Goal: Task Accomplishment & Management: Complete application form

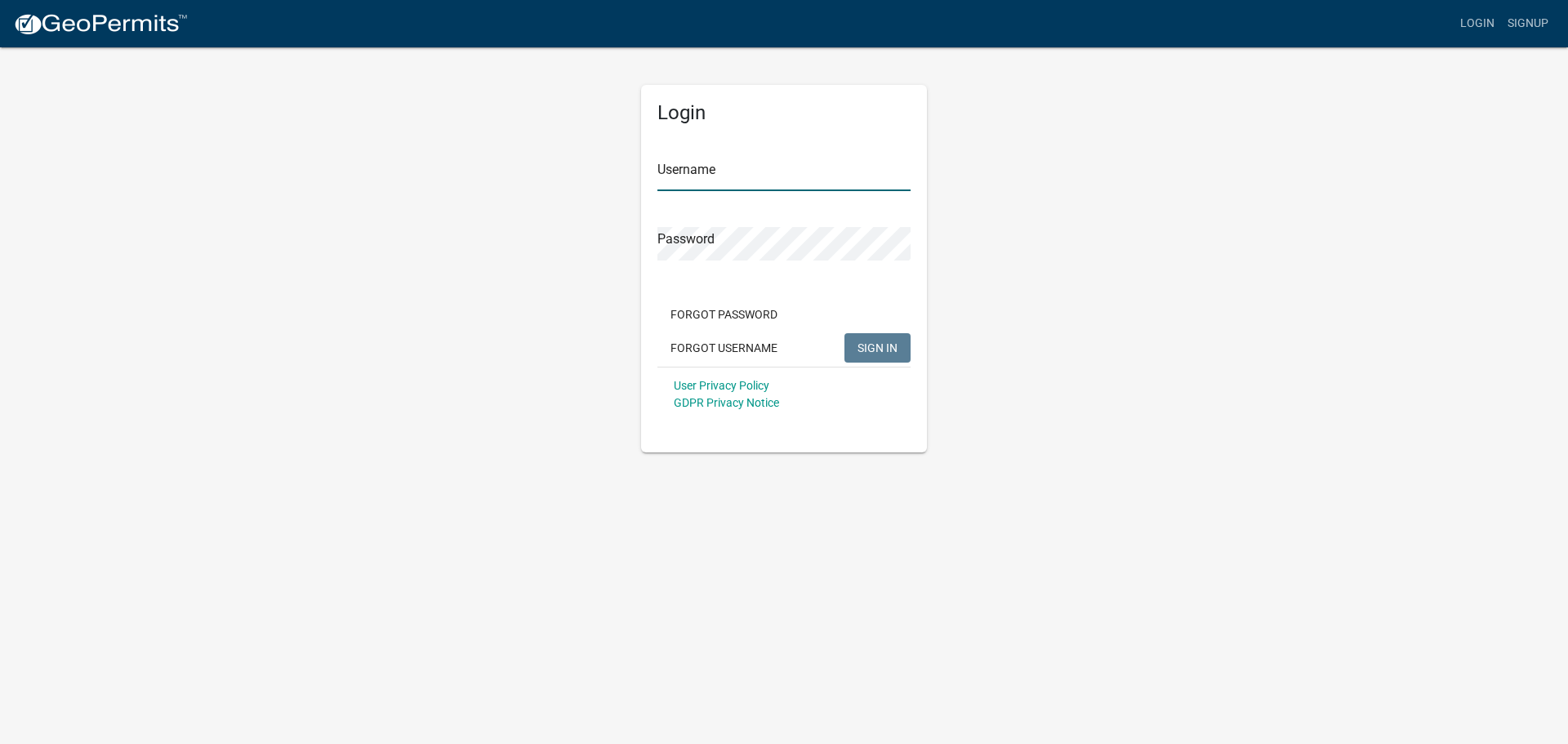
type input "[EMAIL_ADDRESS][DOMAIN_NAME]"
click at [885, 352] on span "SIGN IN" at bounding box center [878, 346] width 40 height 13
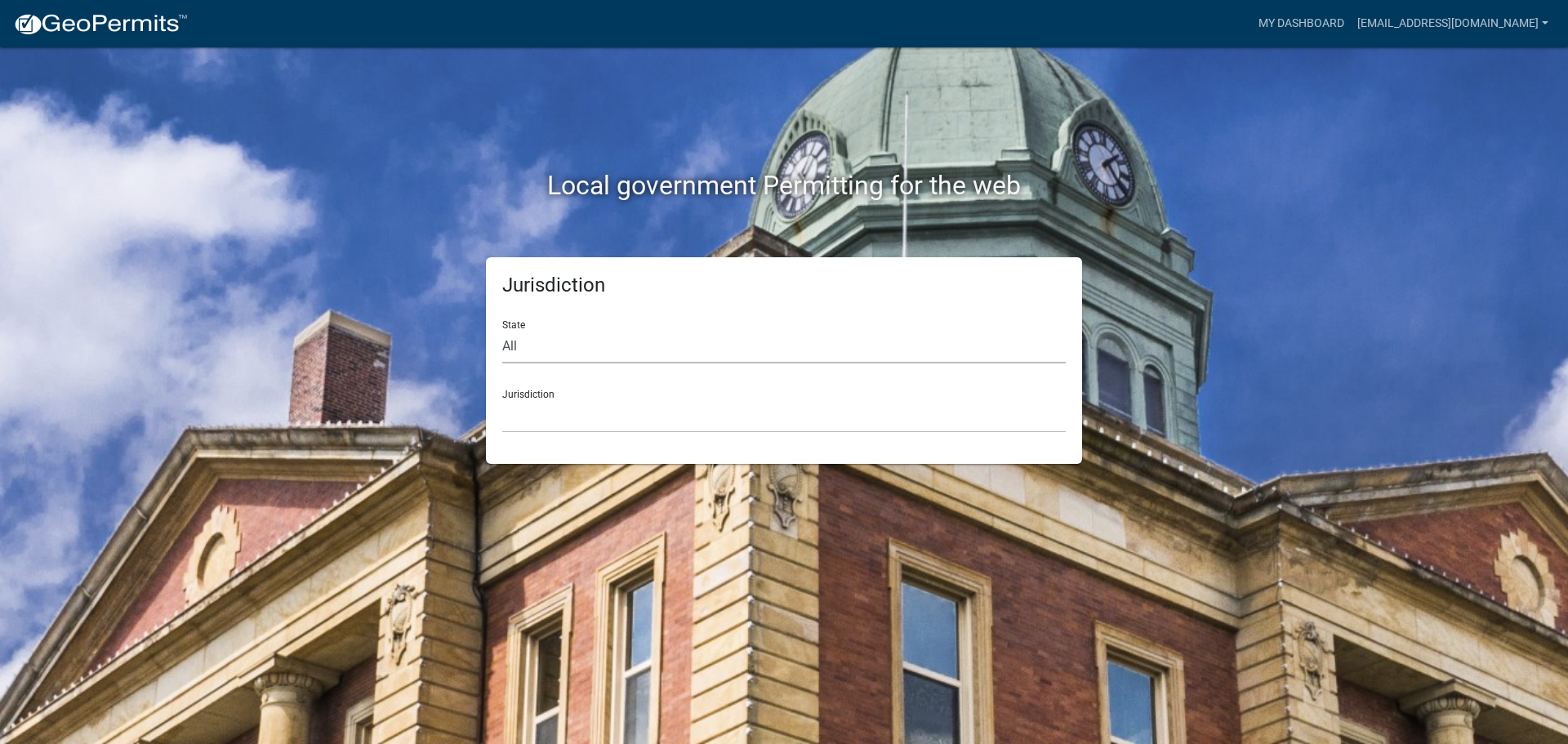
click at [522, 345] on select "All [US_STATE] [US_STATE] [US_STATE] [US_STATE] [US_STATE] [US_STATE] [US_STATE…" at bounding box center [784, 346] width 564 height 33
select select "[US_STATE]"
click at [502, 330] on select "All [US_STATE] [US_STATE] [US_STATE] [US_STATE] [US_STATE] [US_STATE] [US_STATE…" at bounding box center [784, 346] width 564 height 33
click at [552, 398] on div "Jurisdiction [GEOGRAPHIC_DATA], [US_STATE] [GEOGRAPHIC_DATA], [US_STATE] [GEOGR…" at bounding box center [784, 405] width 564 height 57
click at [563, 423] on select "[GEOGRAPHIC_DATA], [US_STATE] [GEOGRAPHIC_DATA], [US_STATE] [GEOGRAPHIC_DATA], …" at bounding box center [784, 416] width 564 height 33
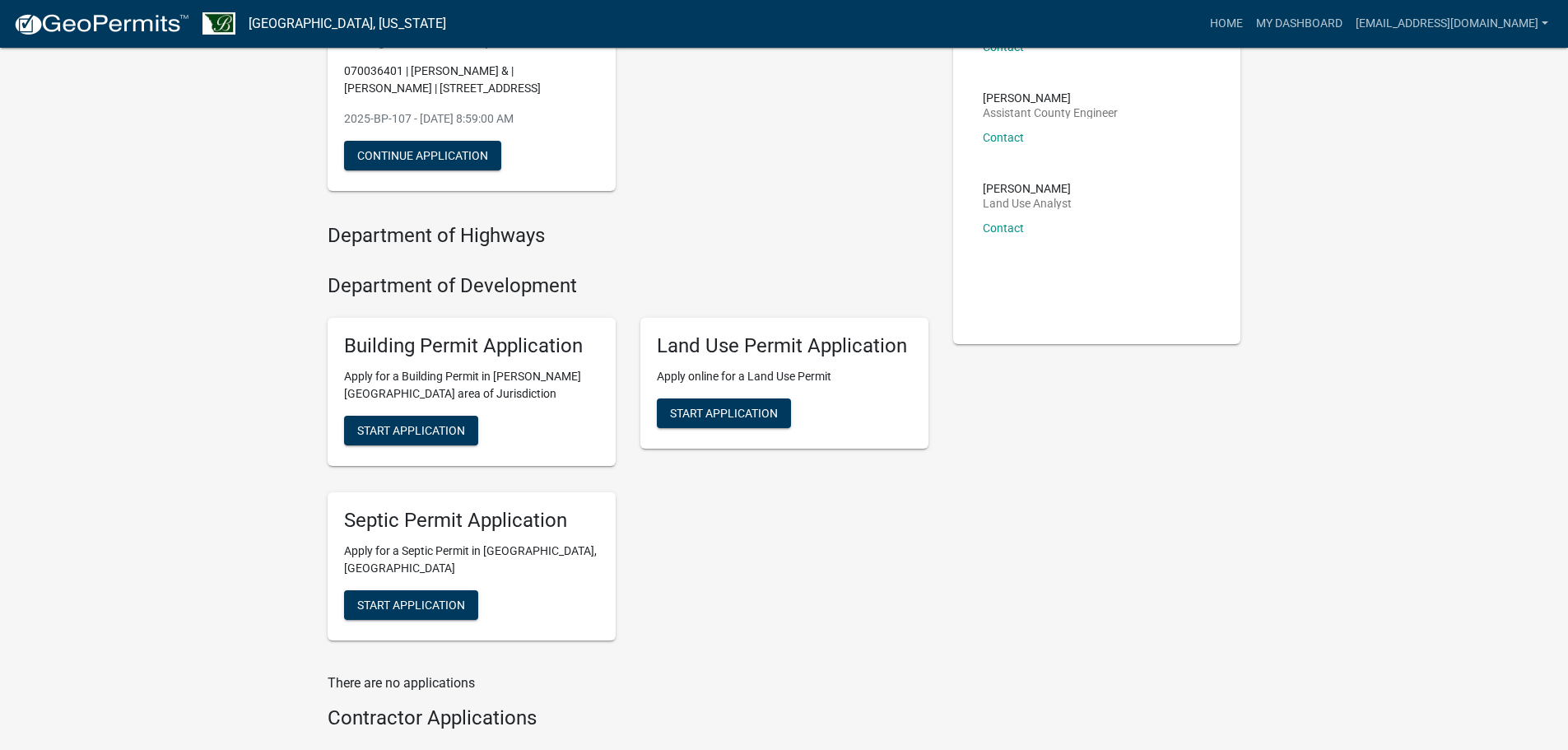
scroll to position [37, 0]
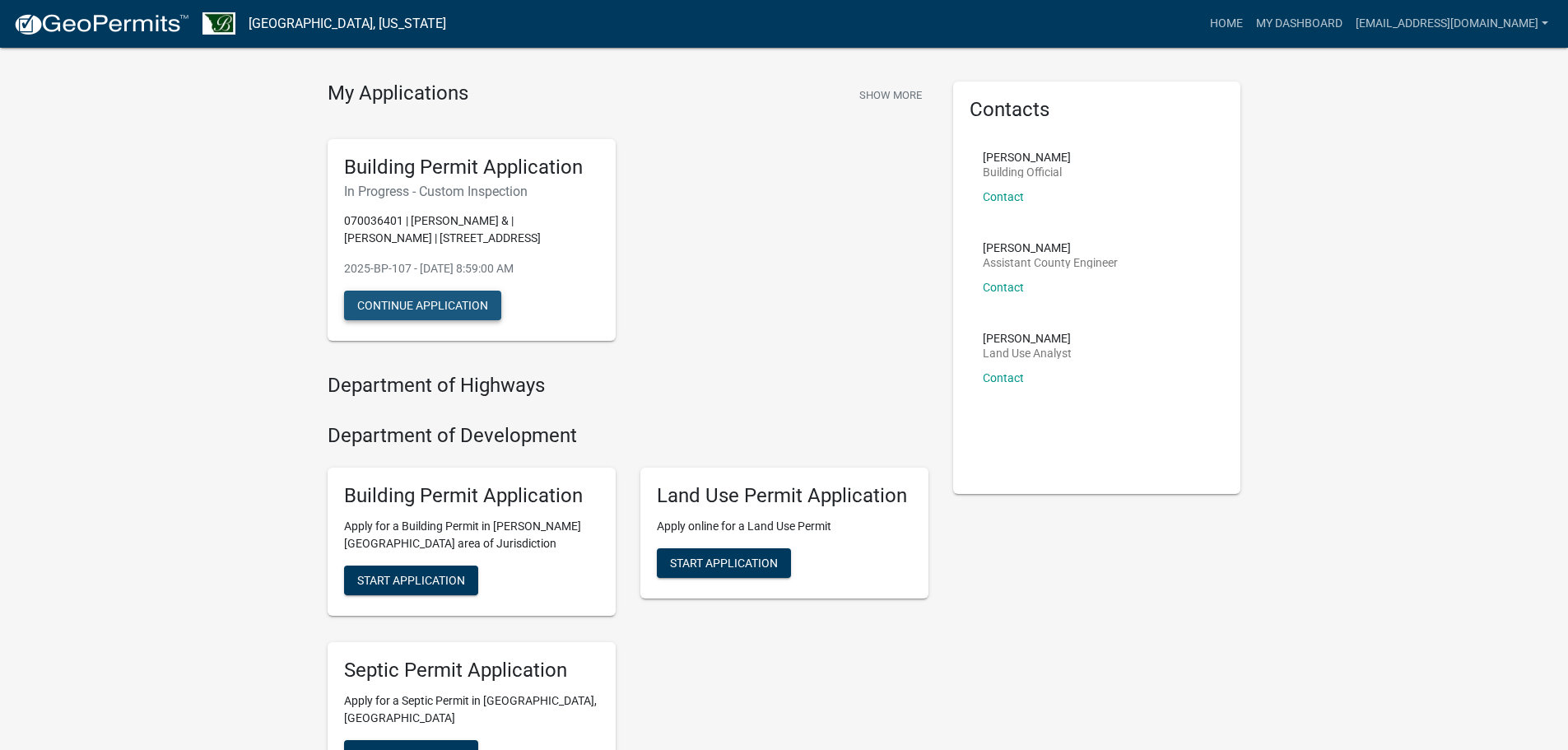
click at [425, 299] on button "Continue Application" at bounding box center [422, 305] width 157 height 30
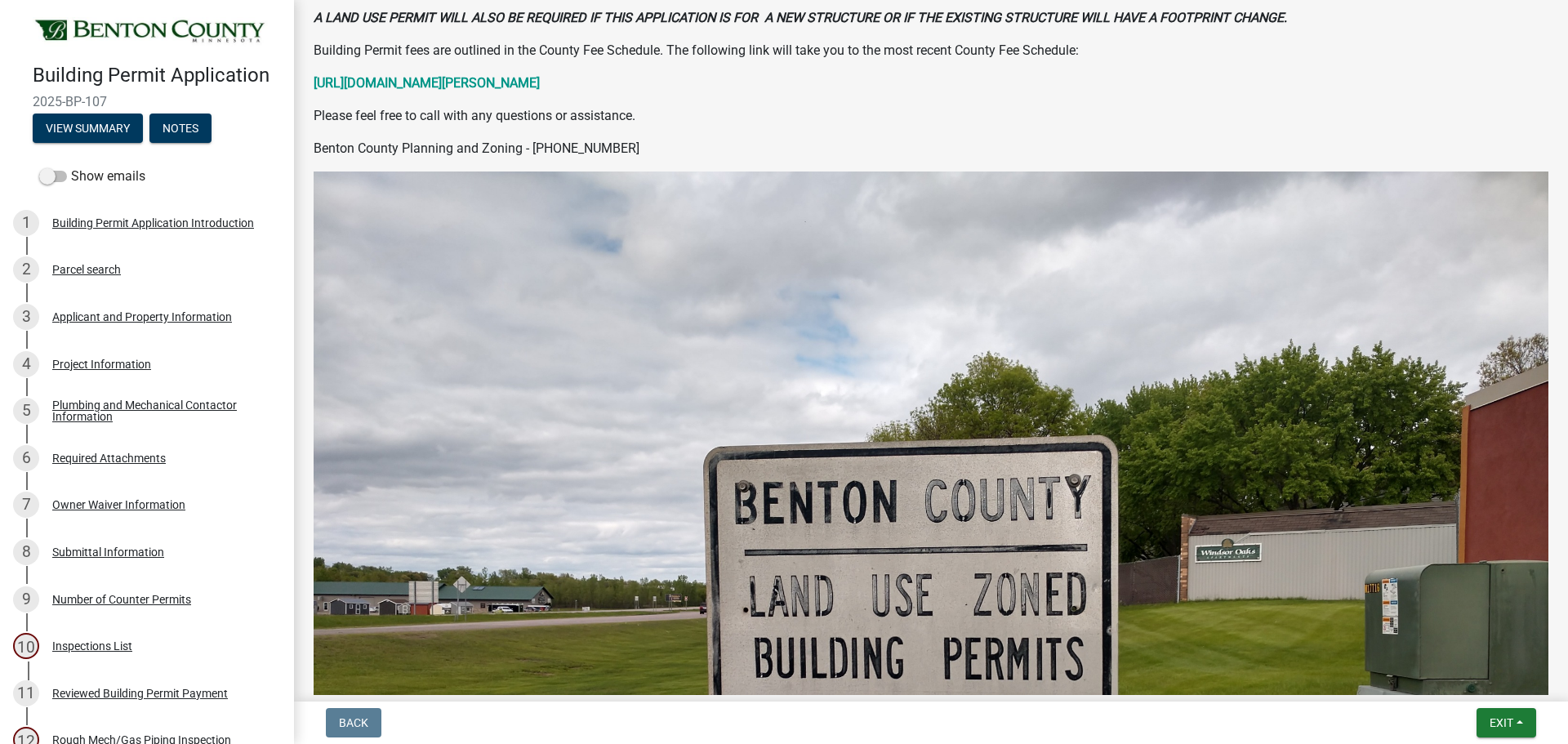
scroll to position [247, 0]
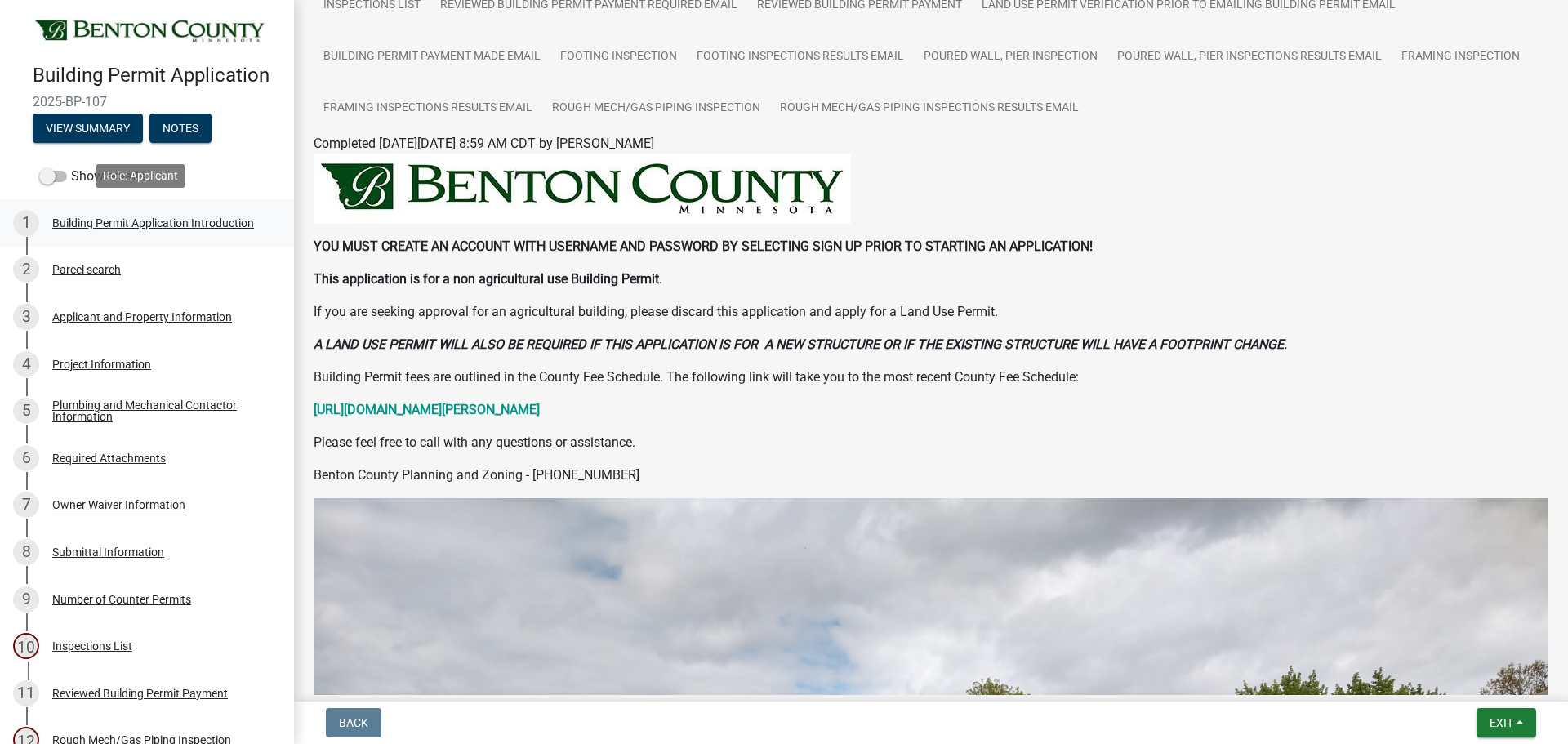
click at [93, 230] on div "1 Building Permit Application Introduction" at bounding box center [140, 223] width 255 height 26
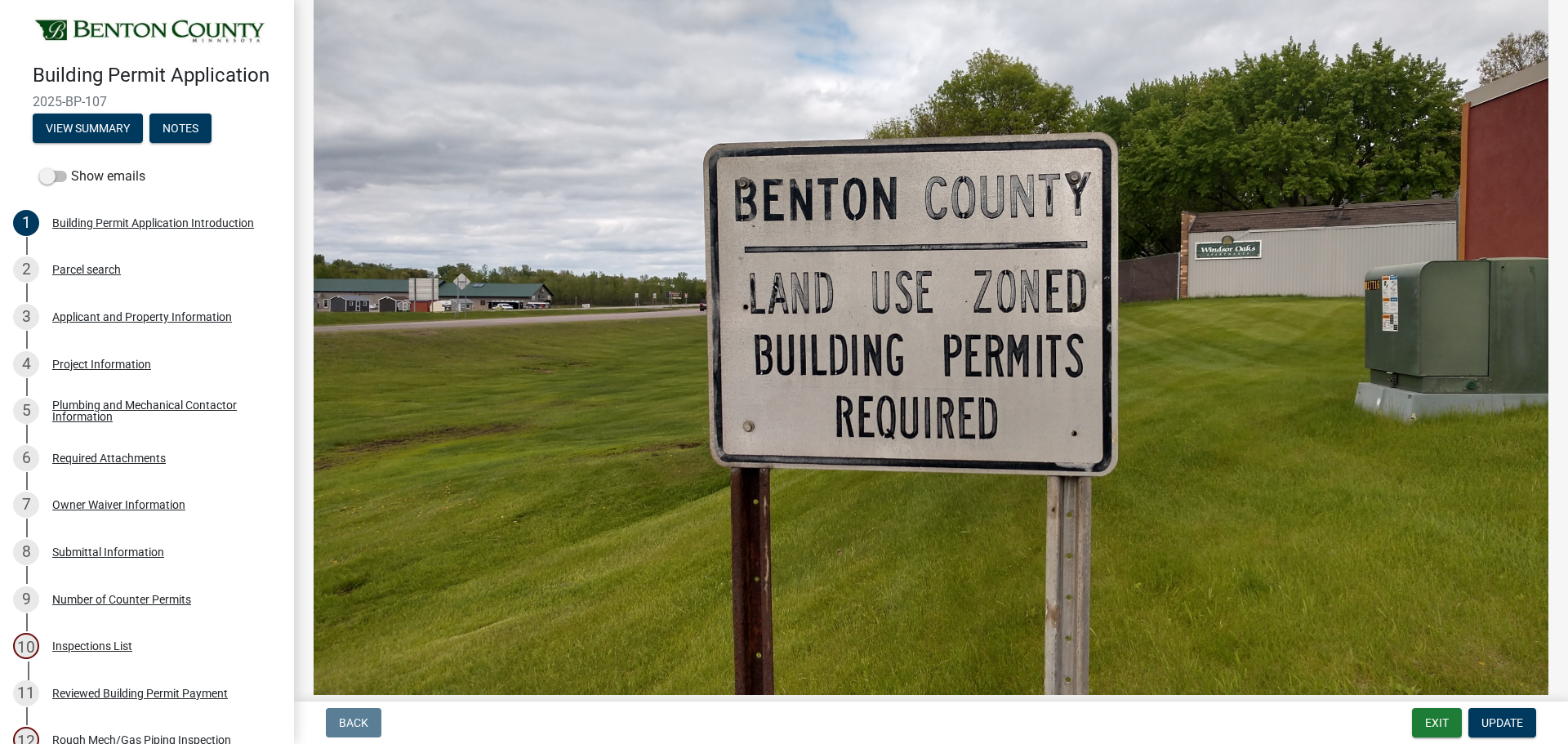
scroll to position [572, 0]
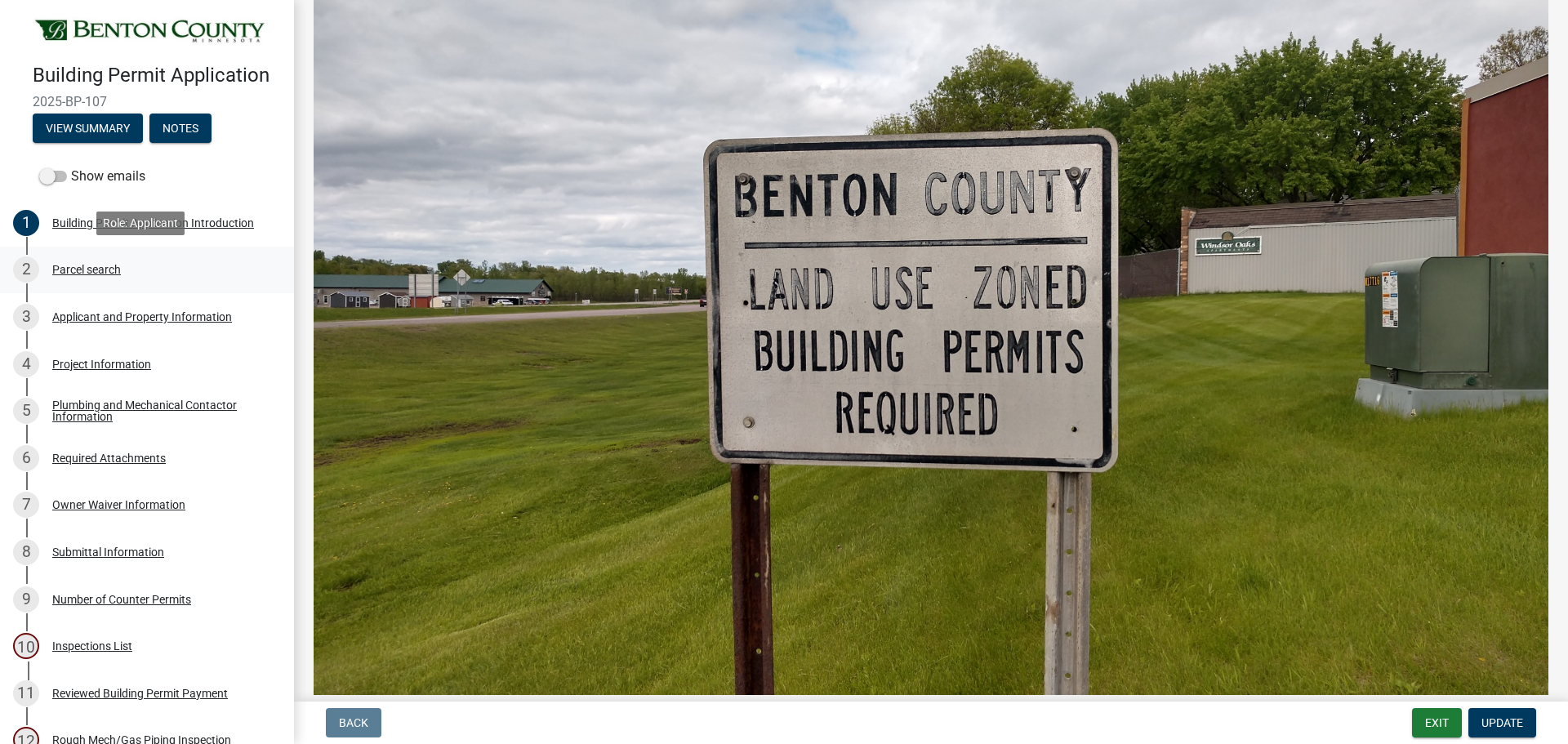
click at [112, 272] on div "Parcel search" at bounding box center [86, 269] width 69 height 11
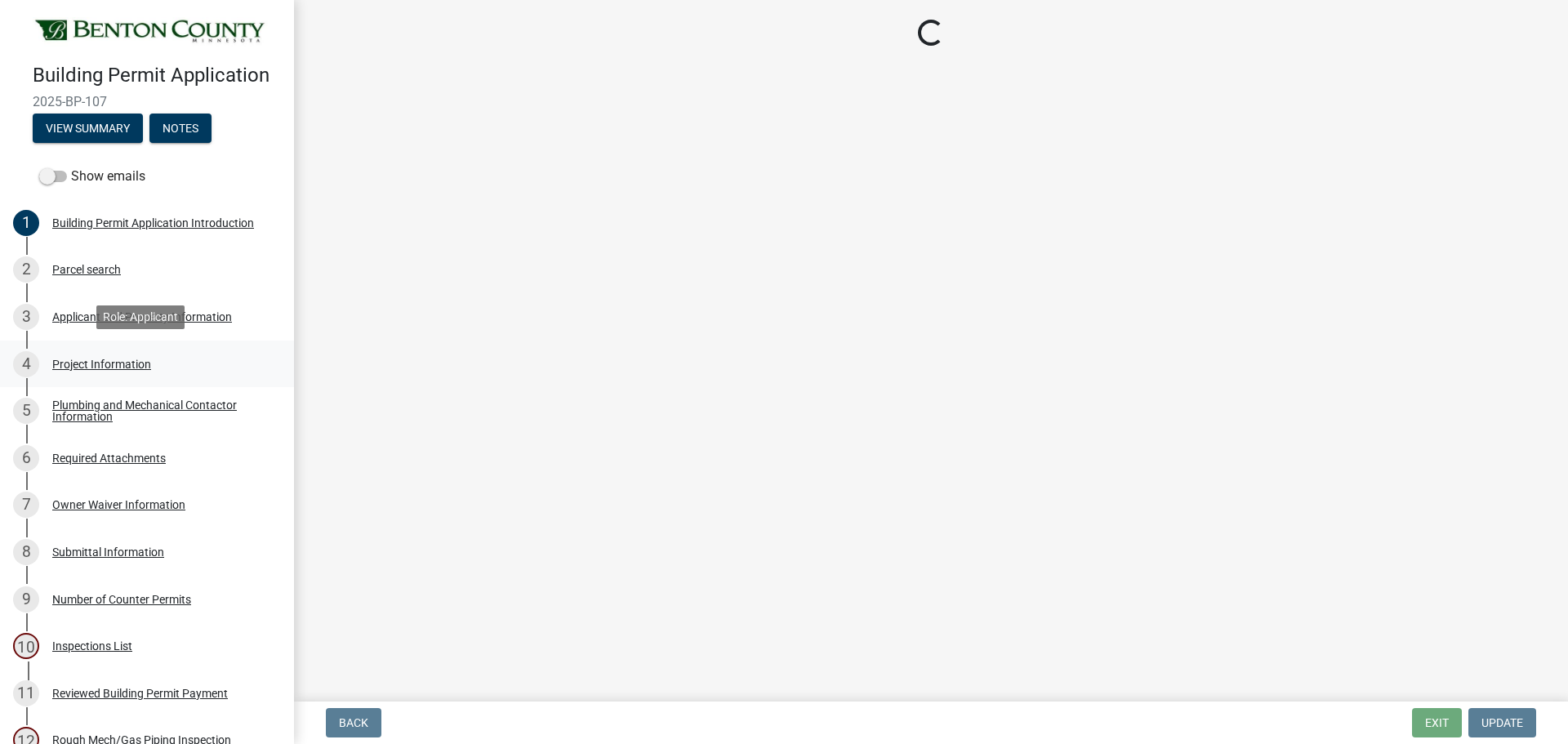
click at [129, 365] on div "Project Information" at bounding box center [102, 364] width 99 height 11
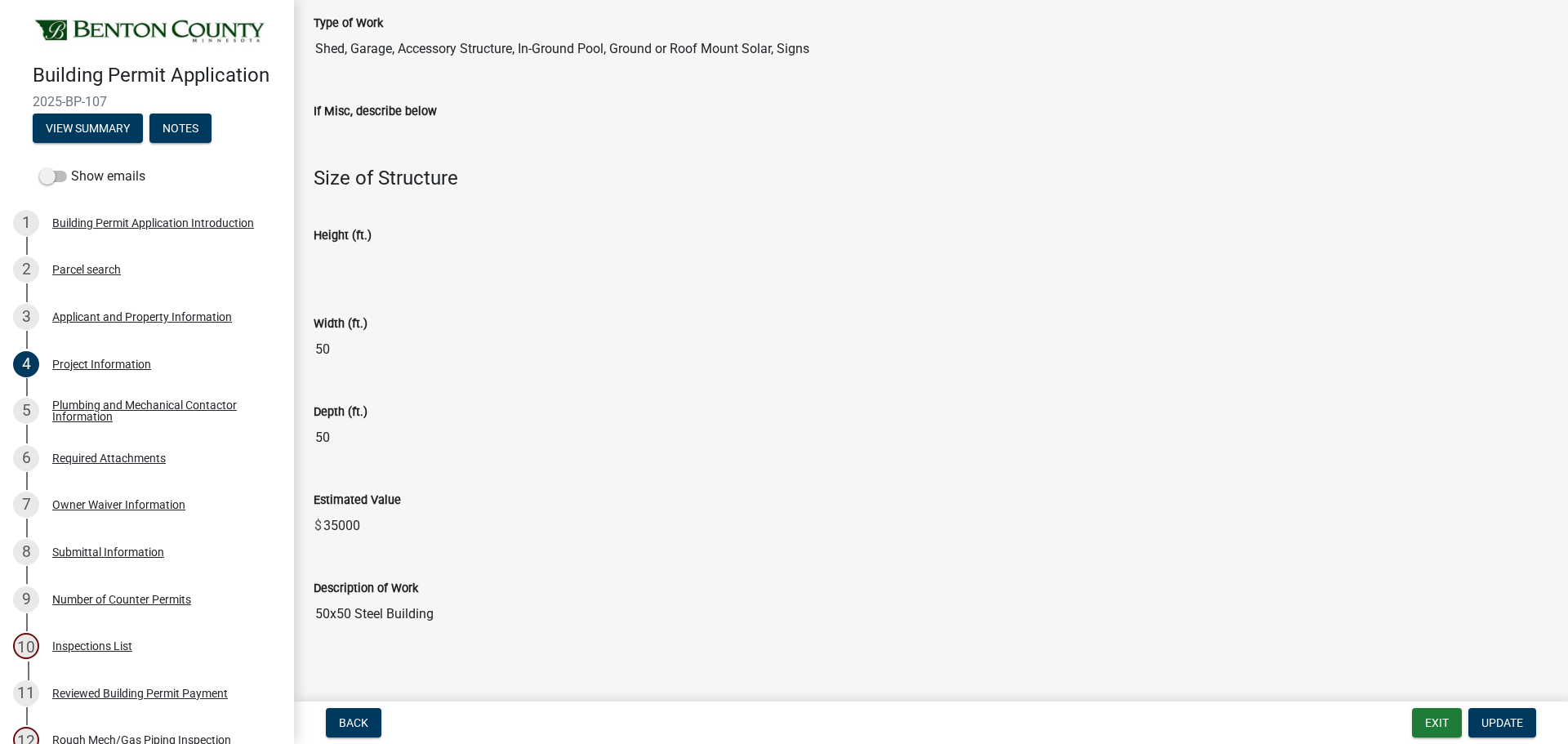
scroll to position [707, 0]
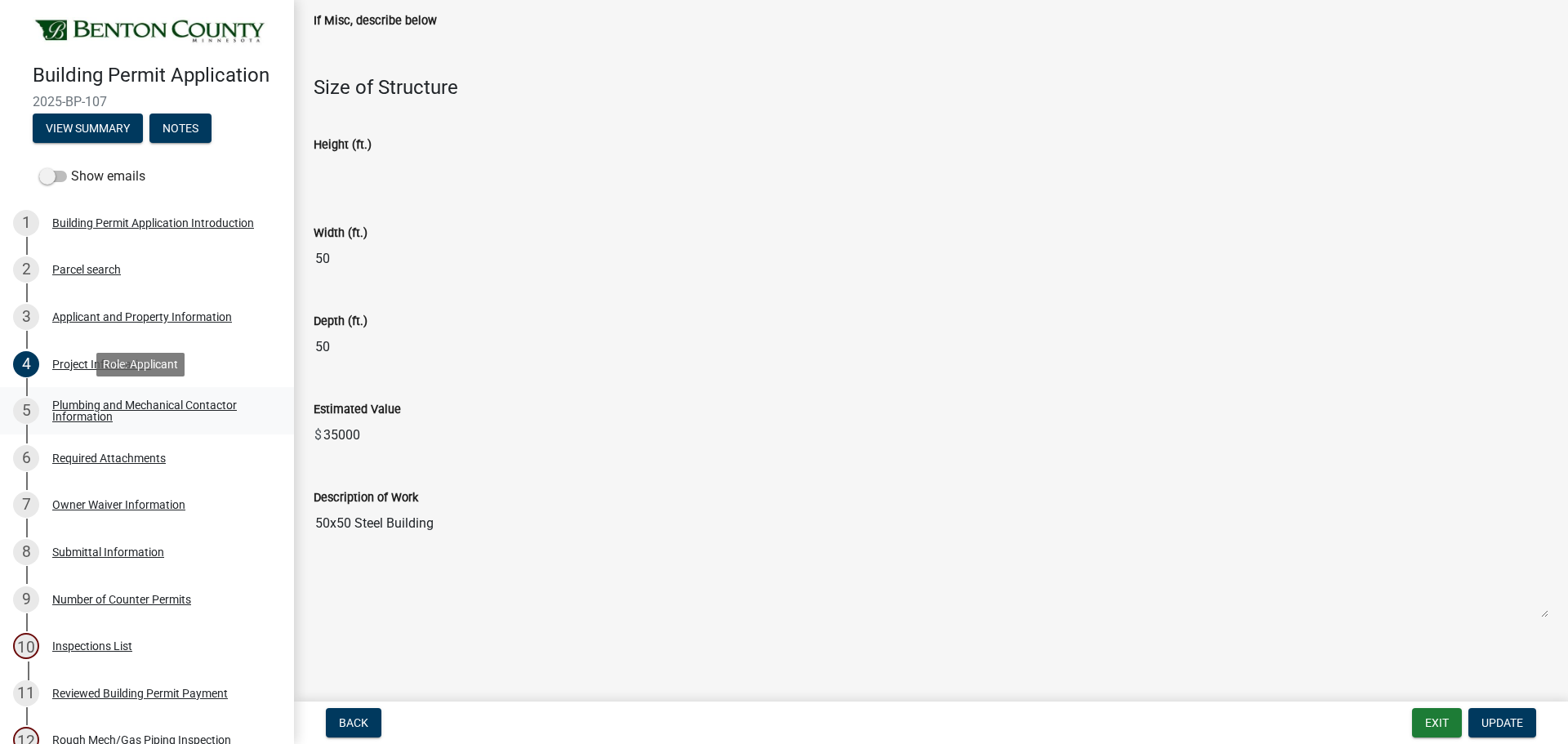
click at [105, 400] on div "Plumbing and Mechanical Contactor Information" at bounding box center [160, 411] width 216 height 23
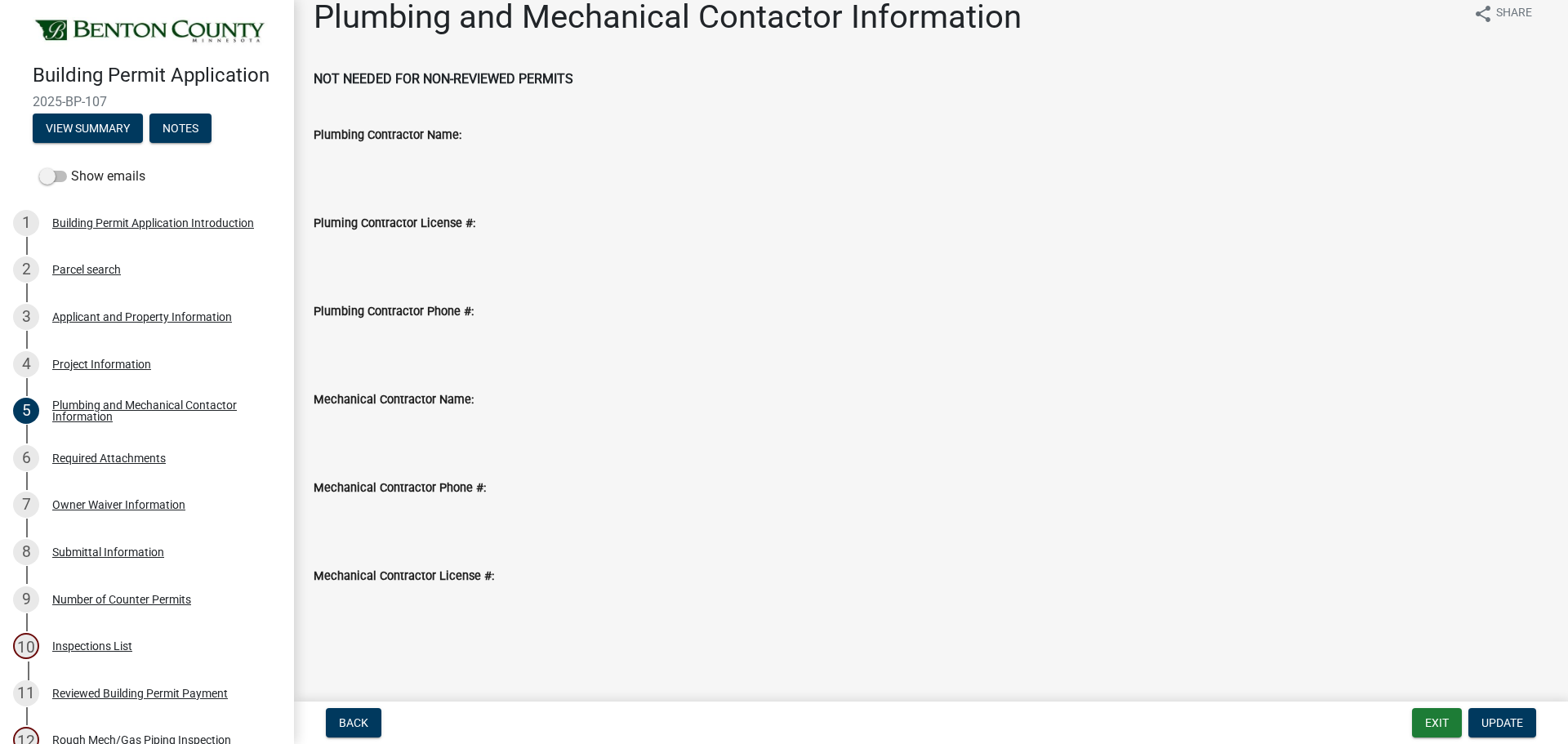
scroll to position [0, 0]
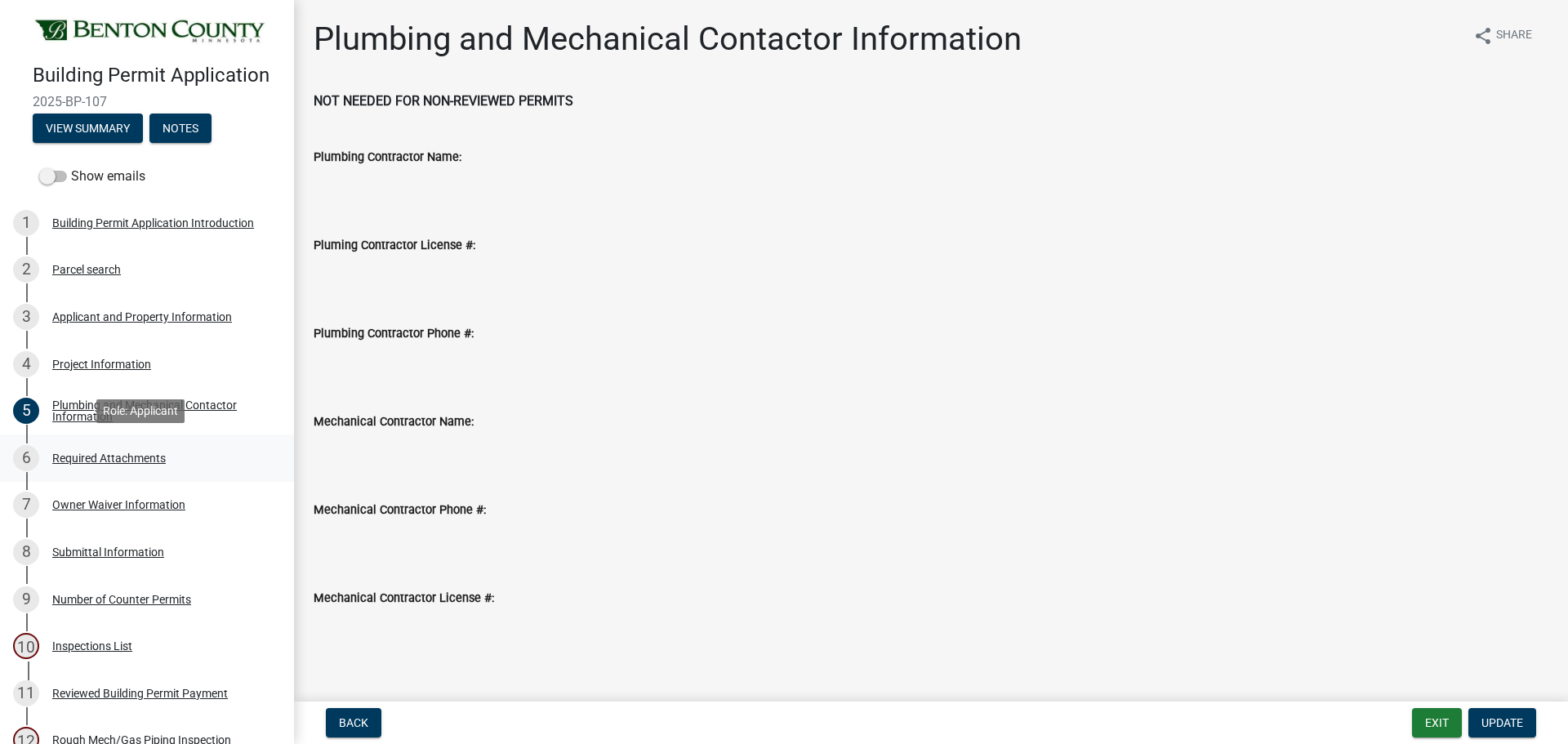
click at [137, 459] on div "Required Attachments" at bounding box center [109, 458] width 113 height 11
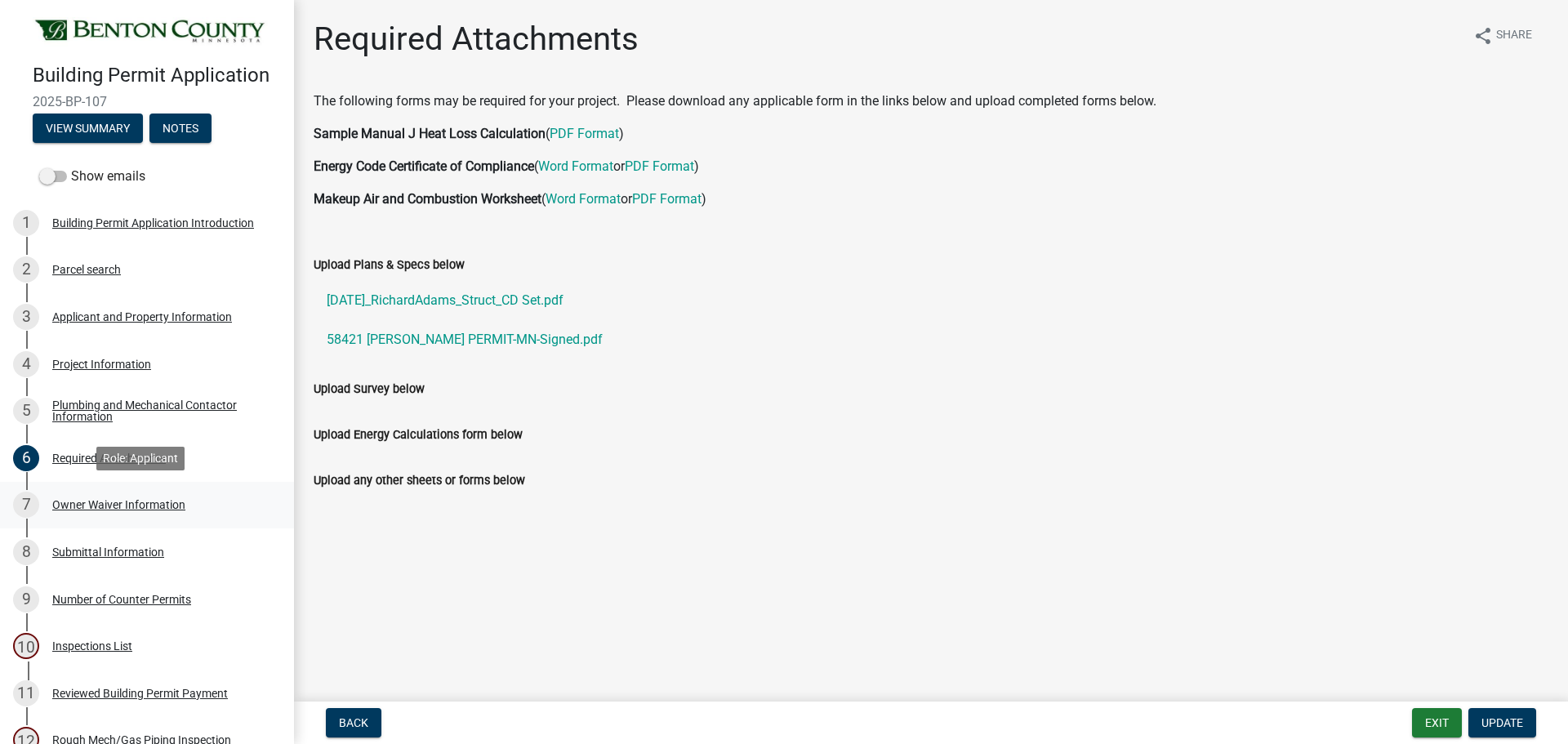
click at [129, 499] on div "Owner Waiver Information" at bounding box center [118, 504] width 133 height 11
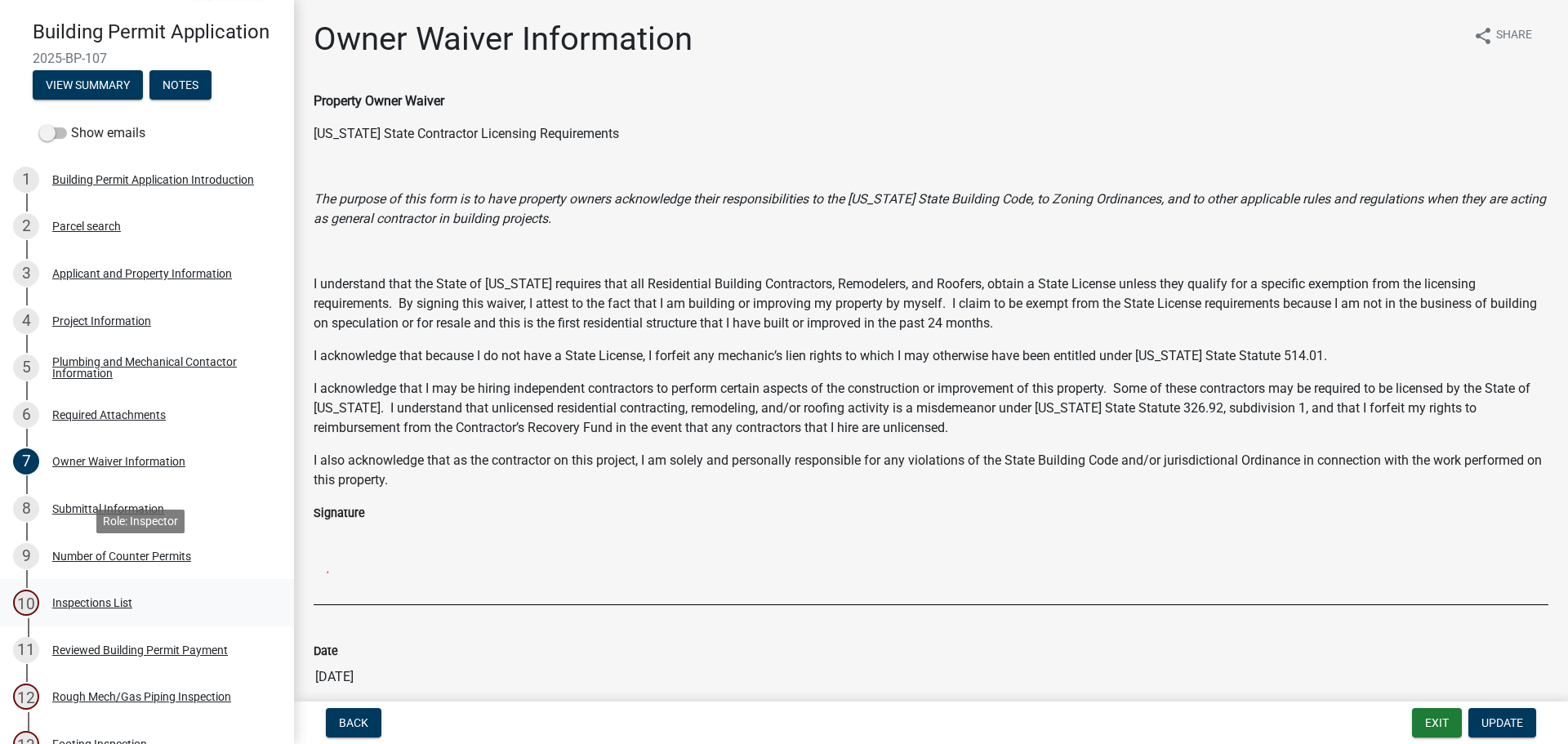
scroll to position [82, 0]
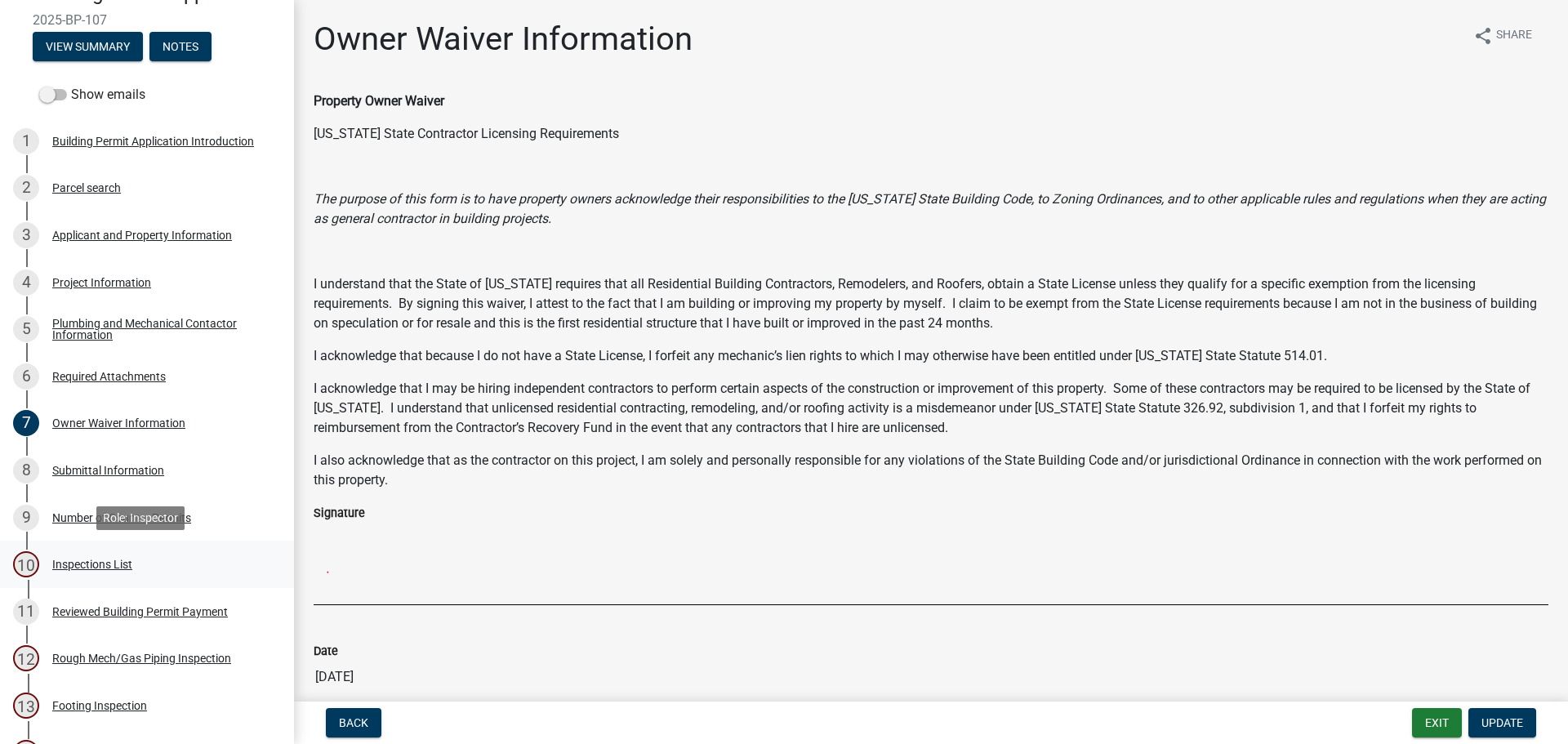
click at [114, 566] on div "Inspections List" at bounding box center [92, 564] width 80 height 11
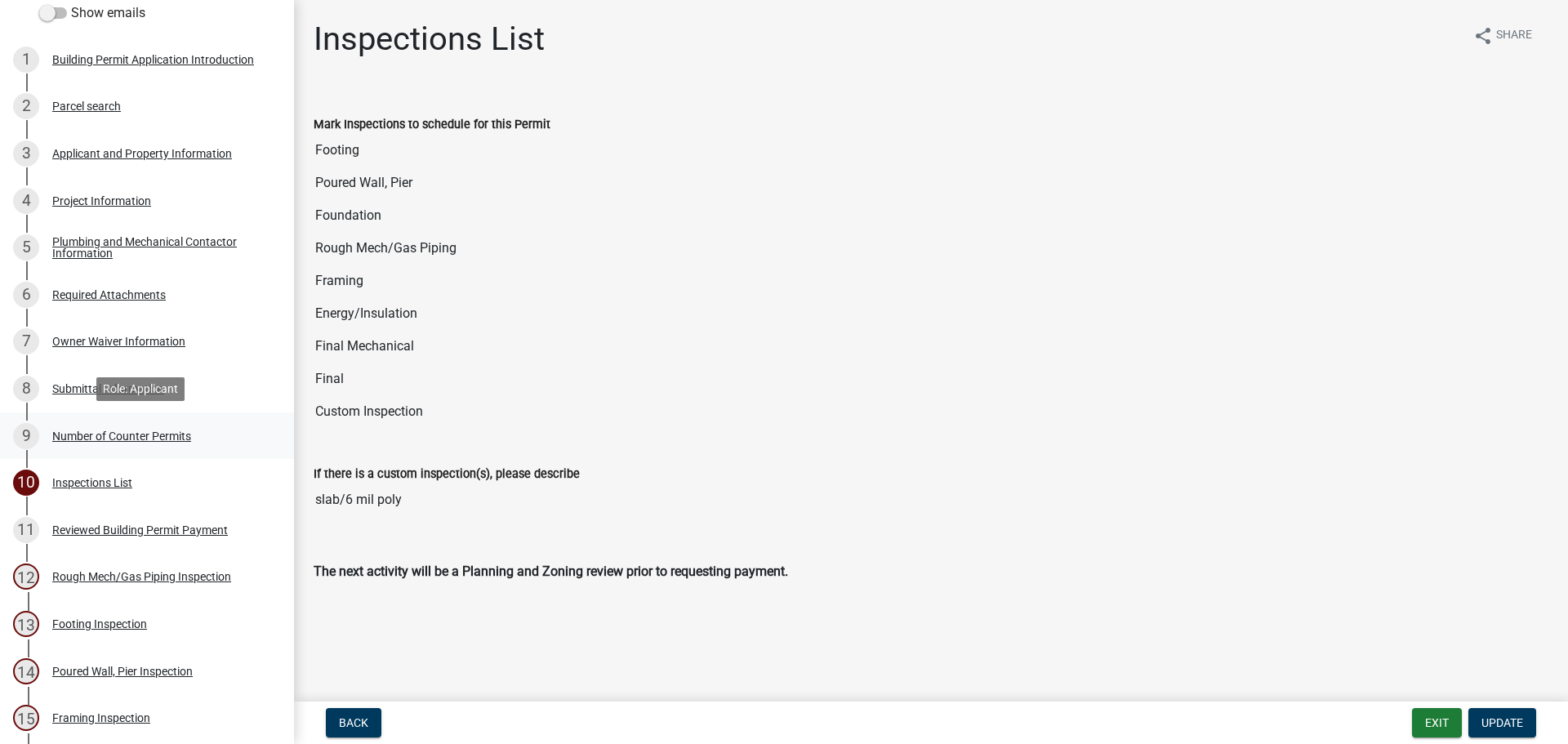
scroll to position [245, 0]
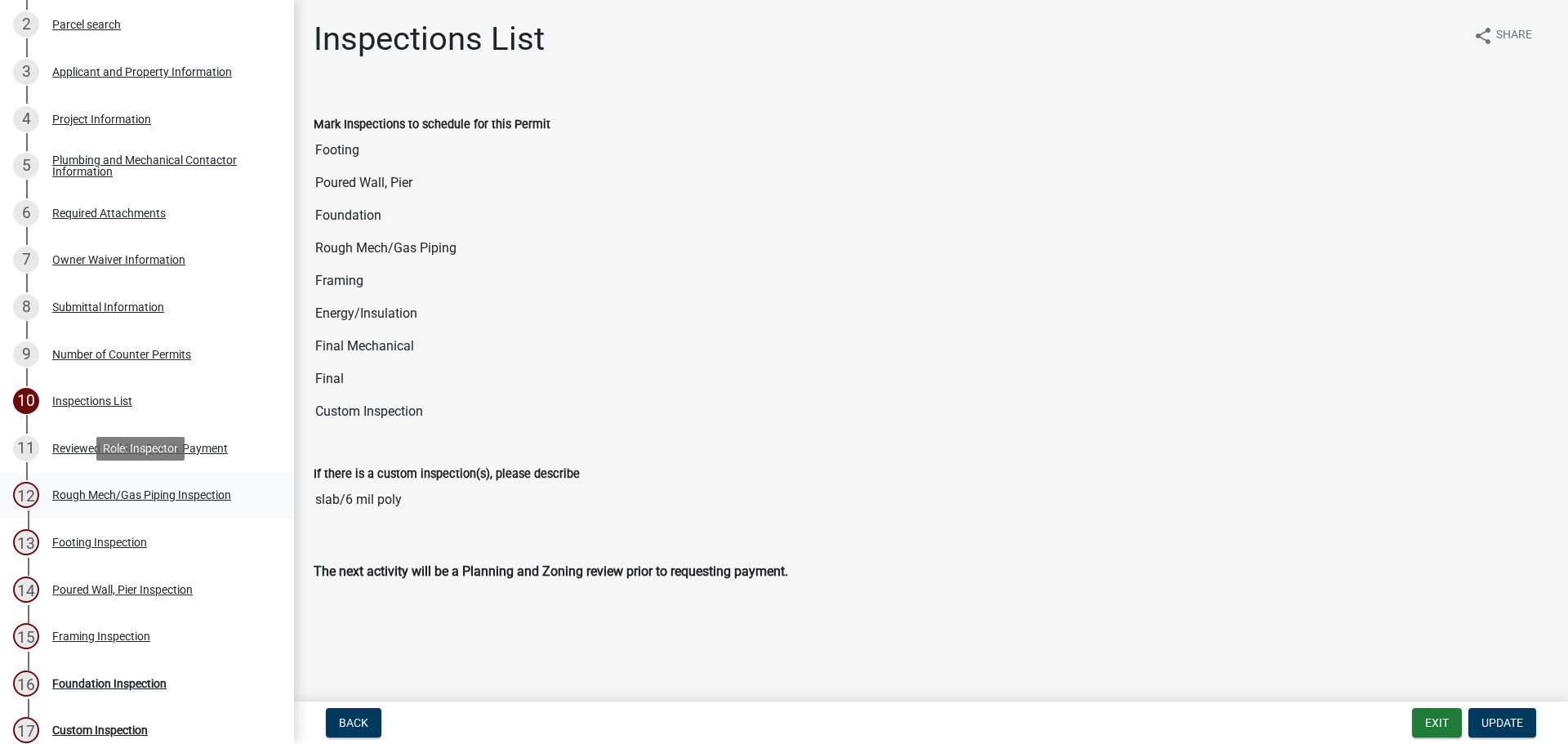
click at [84, 494] on div "Rough Mech/Gas Piping Inspection" at bounding box center [142, 494] width 179 height 11
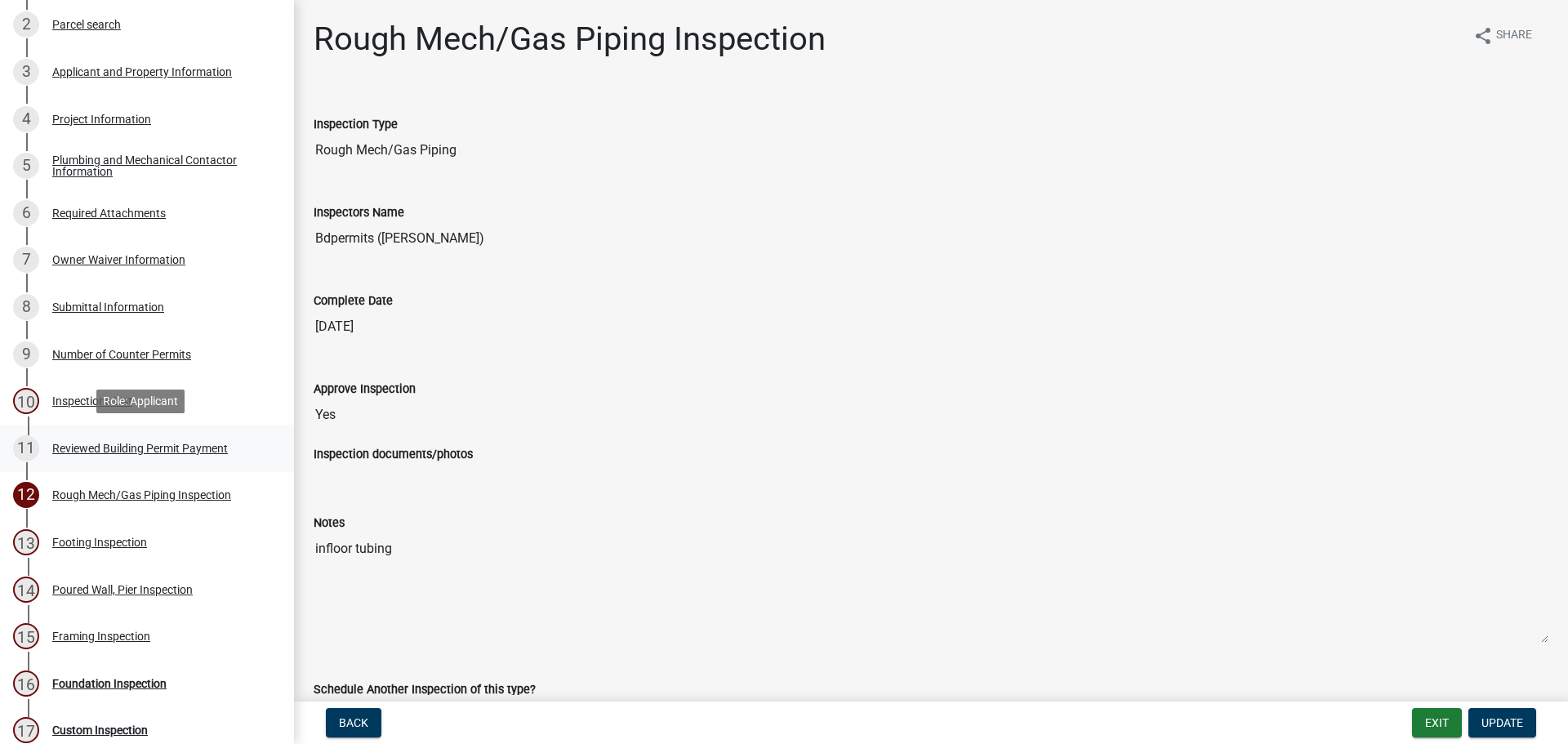
click at [184, 446] on div "Reviewed Building Permit Payment" at bounding box center [140, 448] width 176 height 11
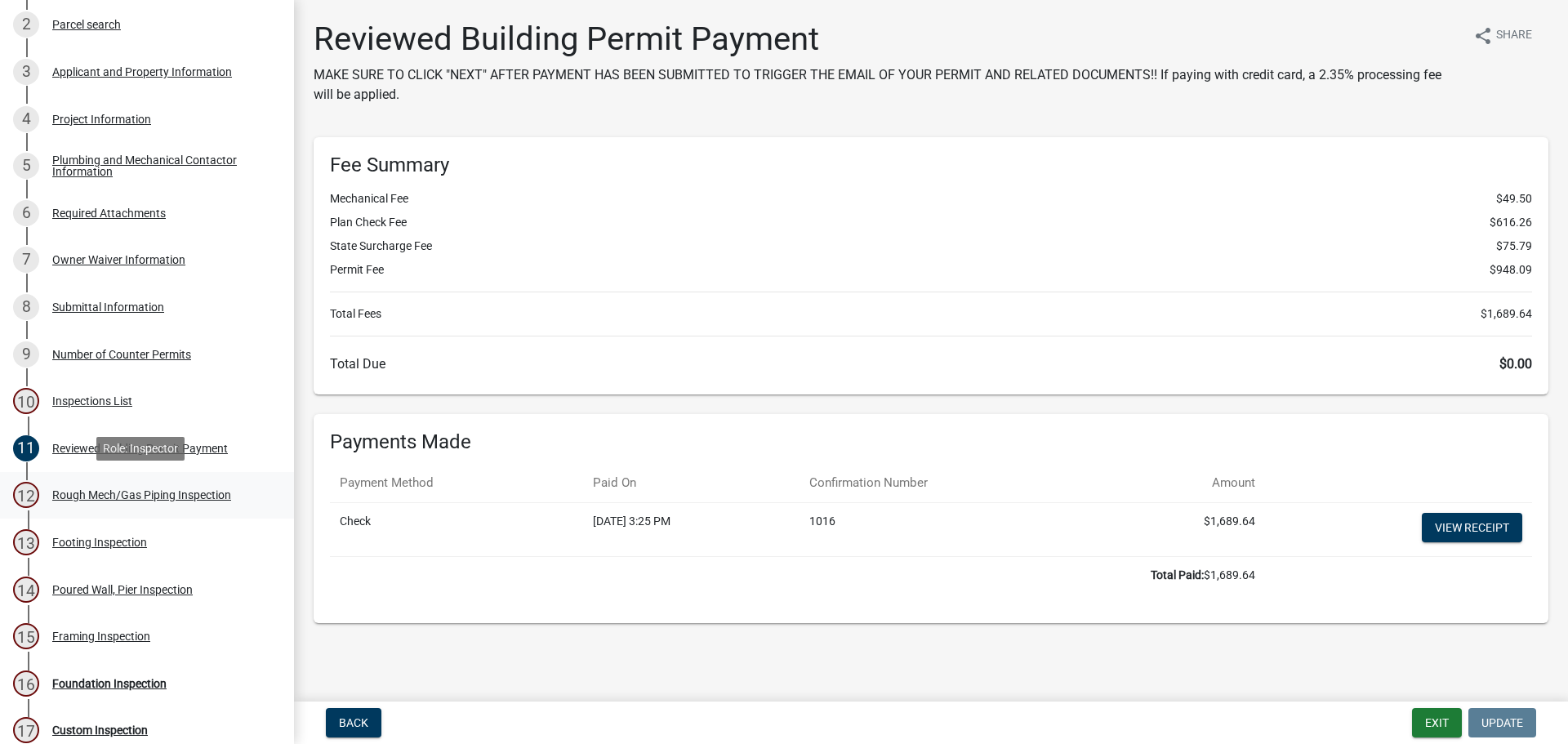
click at [157, 493] on div "Rough Mech/Gas Piping Inspection" at bounding box center [142, 494] width 179 height 11
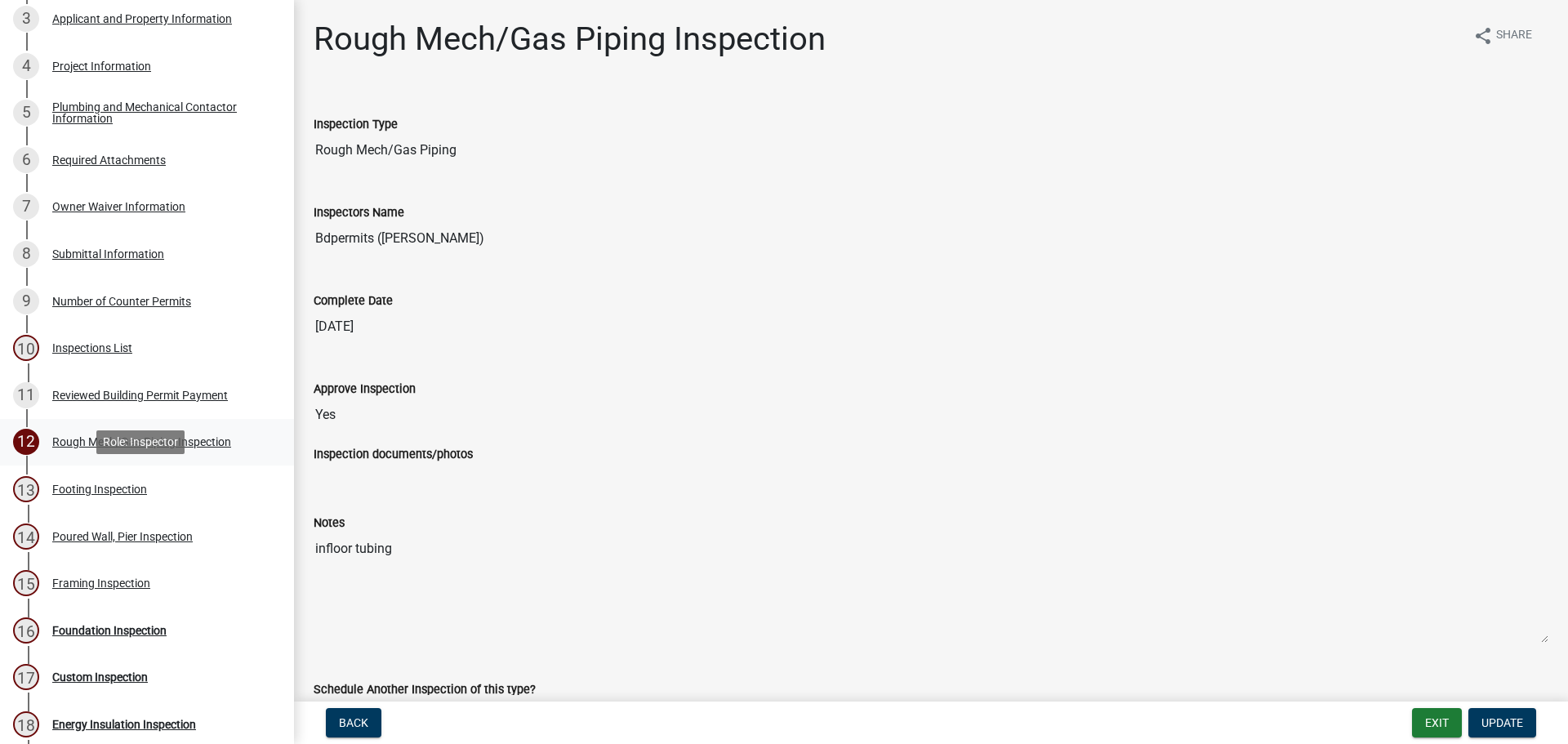
scroll to position [326, 0]
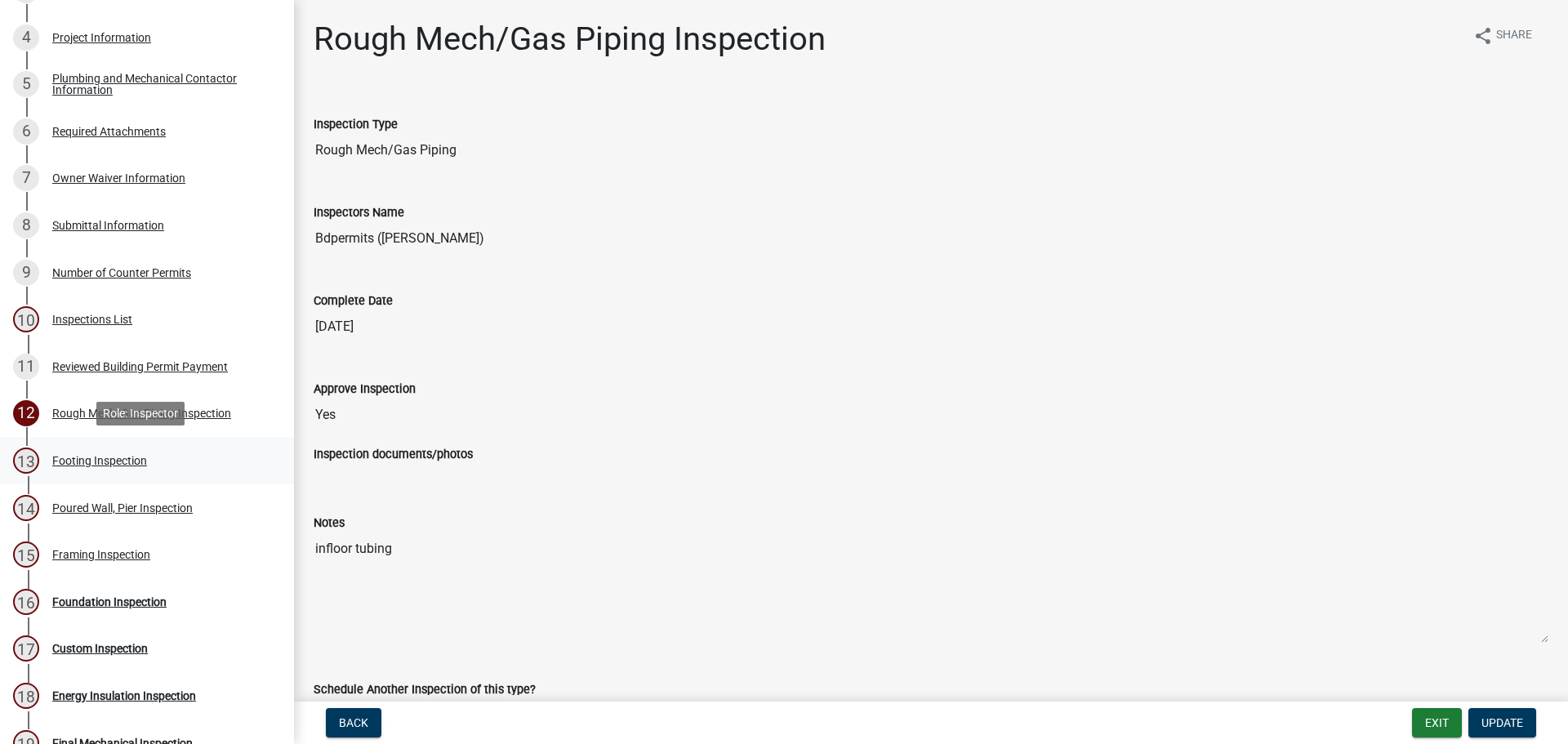
click at [123, 461] on div "Footing Inspection" at bounding box center [99, 460] width 95 height 11
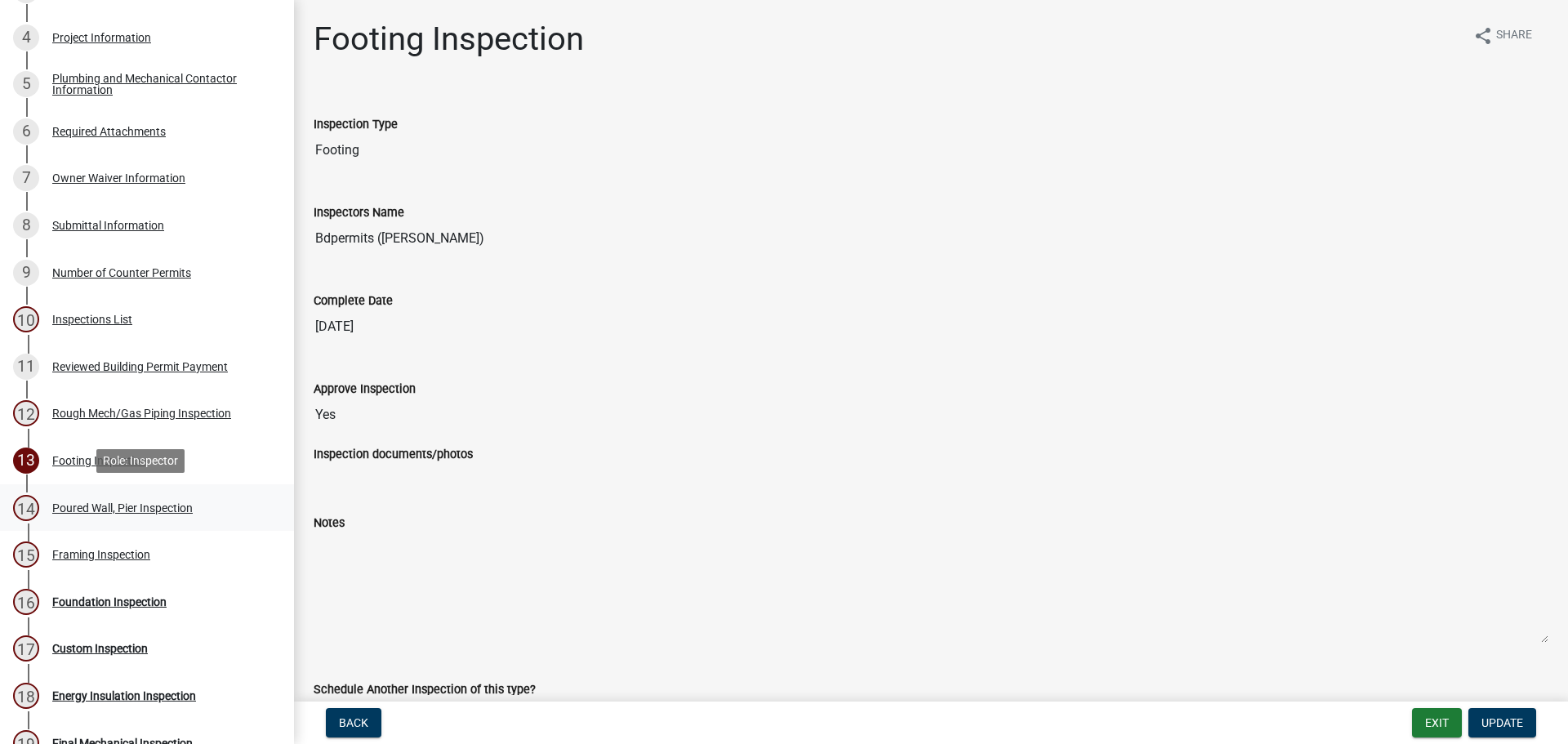
click at [129, 502] on div "Poured Wall, Pier Inspection" at bounding box center [122, 507] width 140 height 11
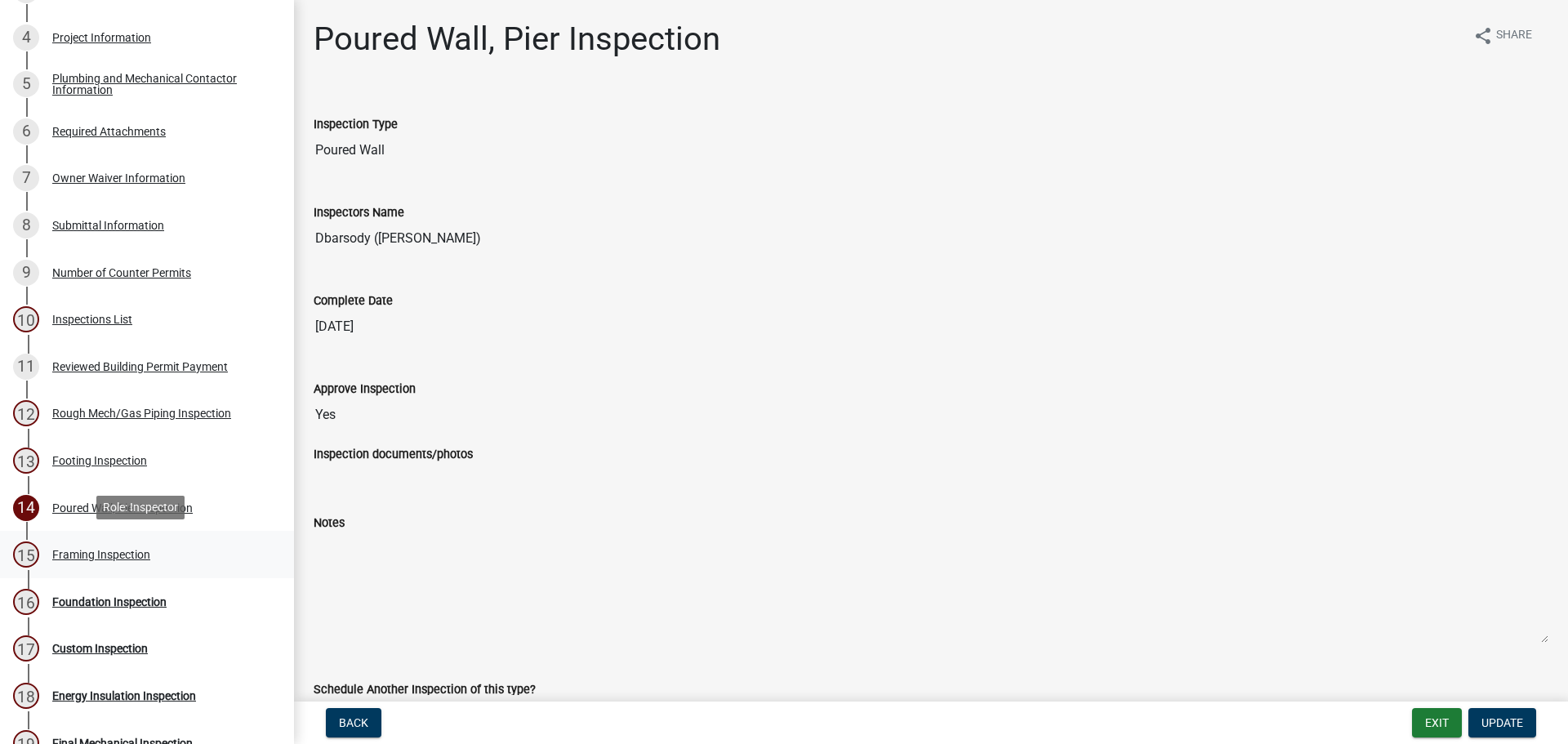
click at [126, 553] on div "Framing Inspection" at bounding box center [101, 554] width 98 height 11
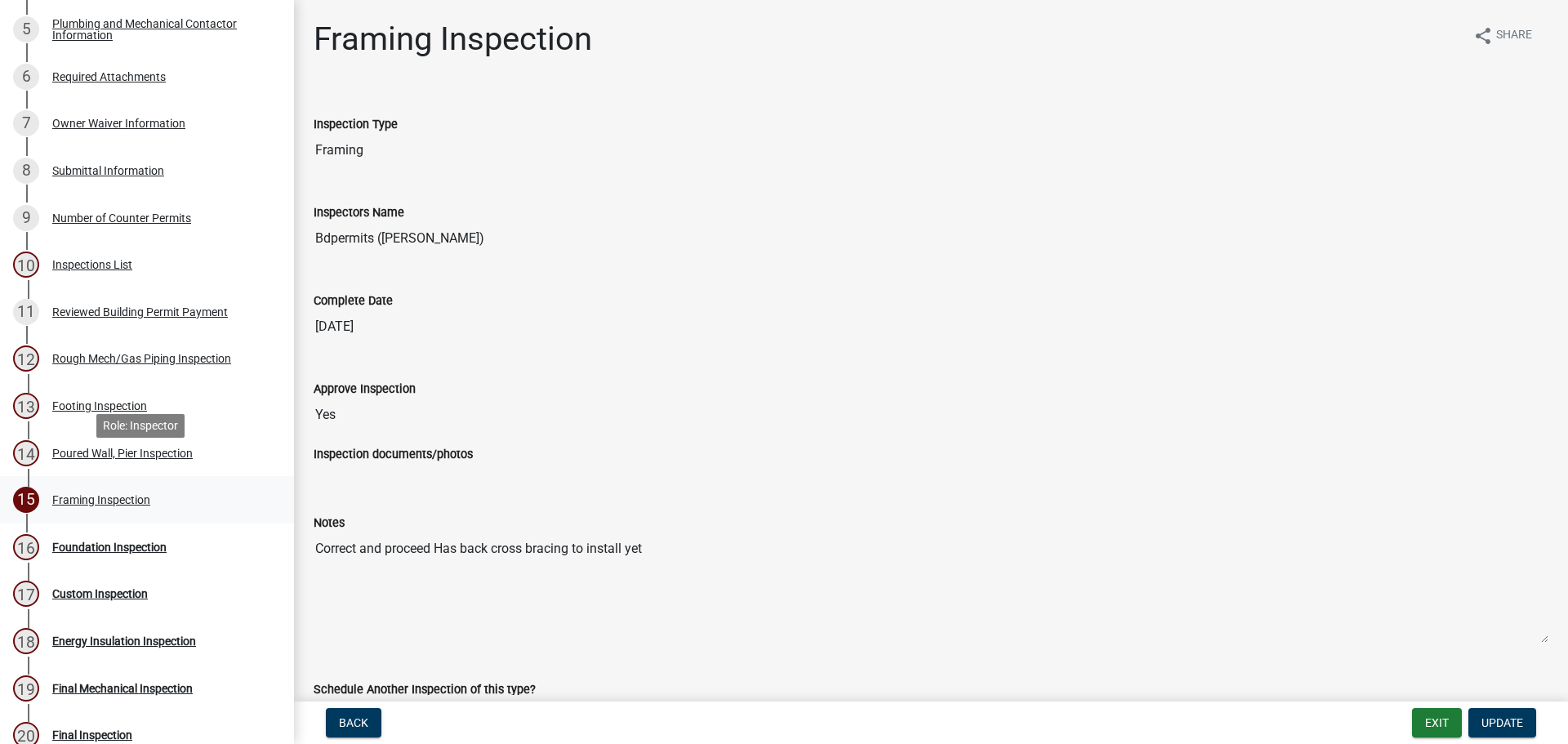
scroll to position [408, 0]
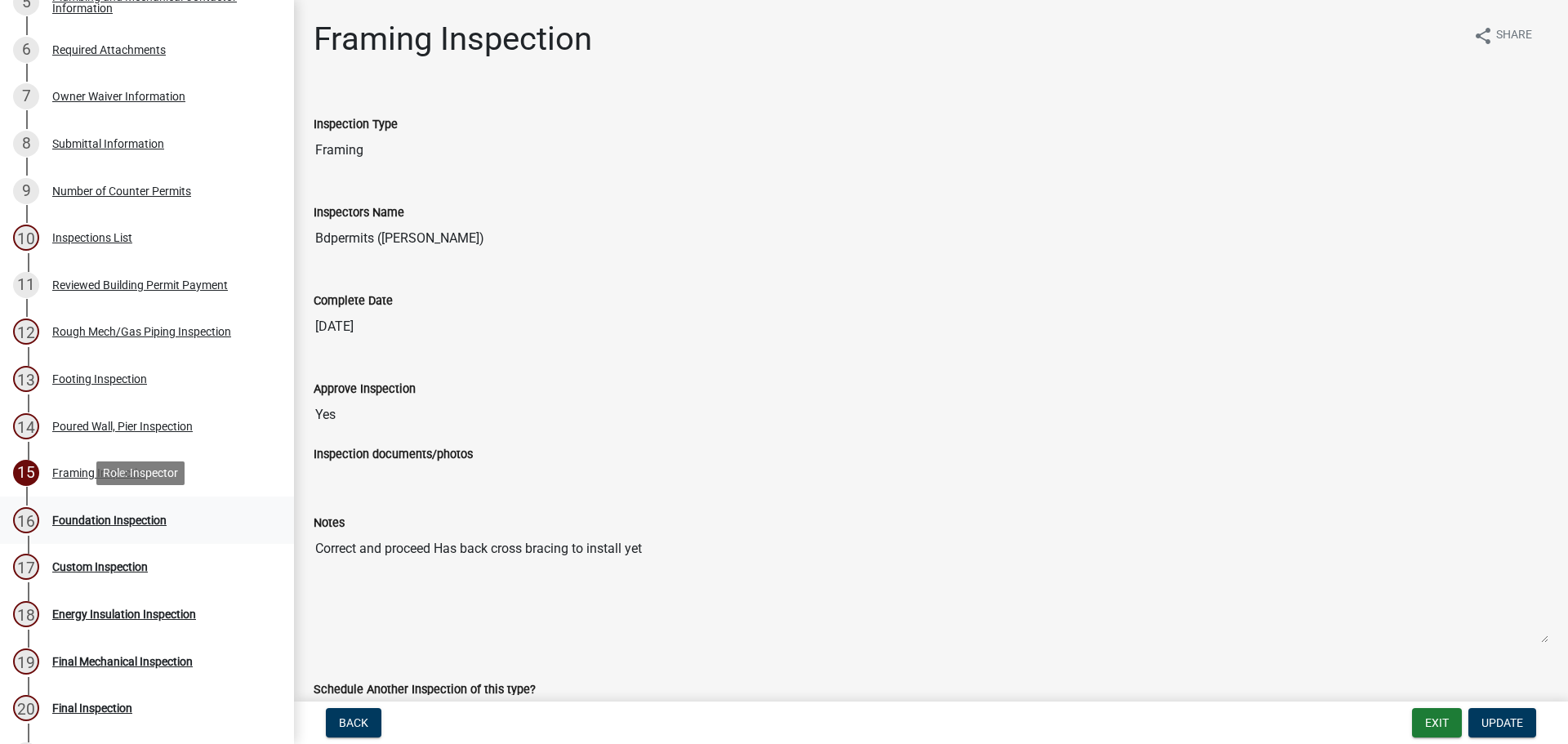
click at [116, 519] on div "Foundation Inspection" at bounding box center [109, 519] width 114 height 11
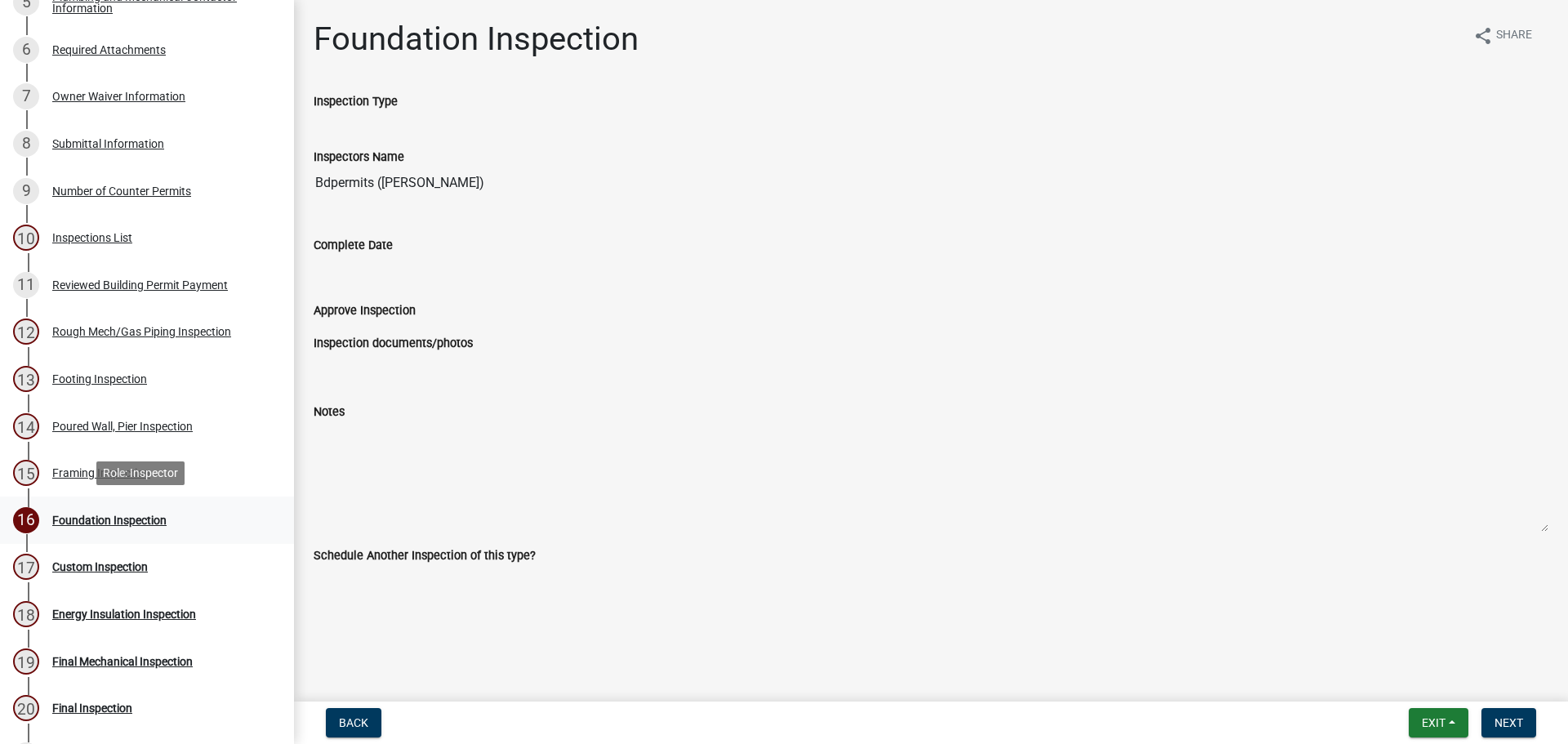
scroll to position [490, 0]
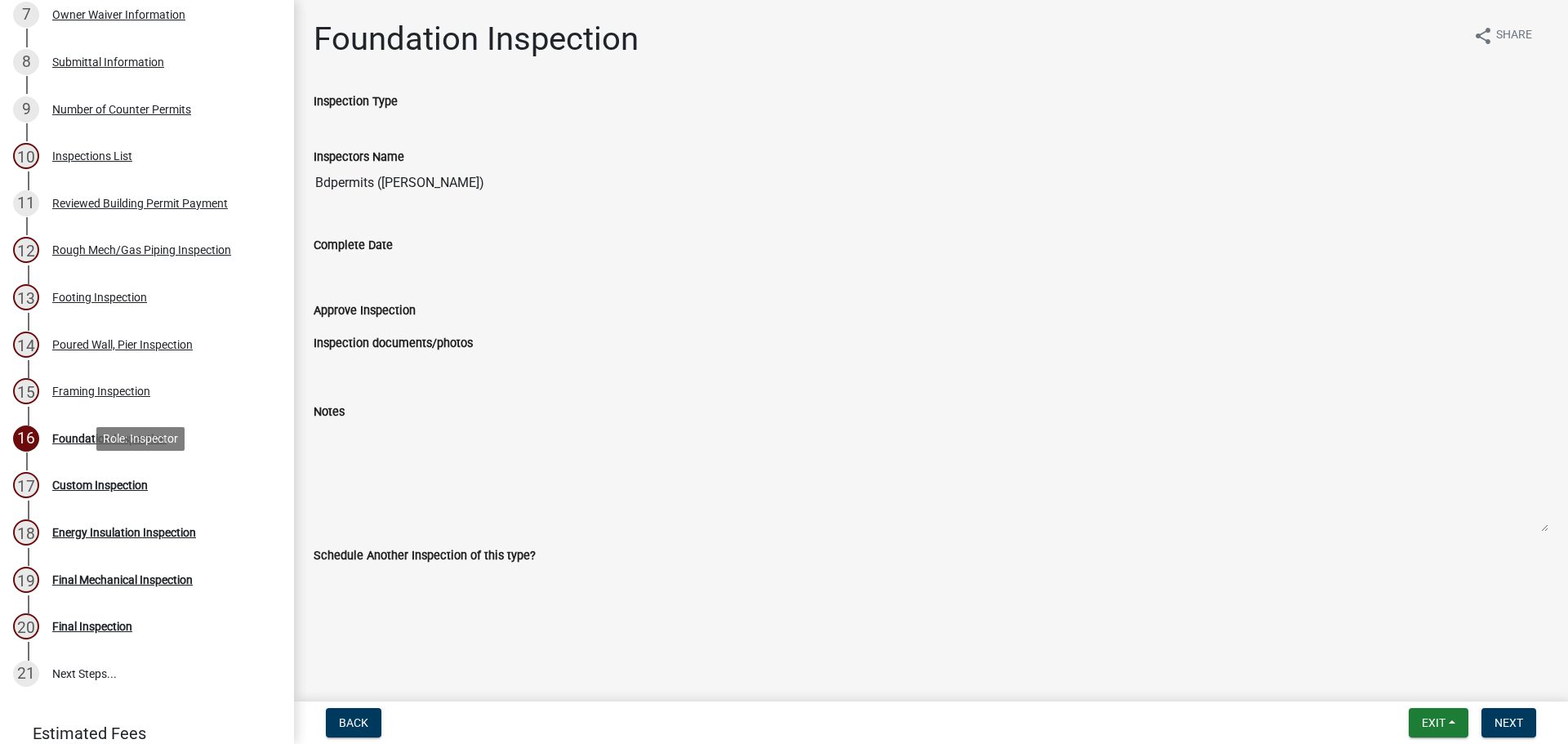
click at [115, 486] on div "Custom Inspection" at bounding box center [100, 485] width 96 height 11
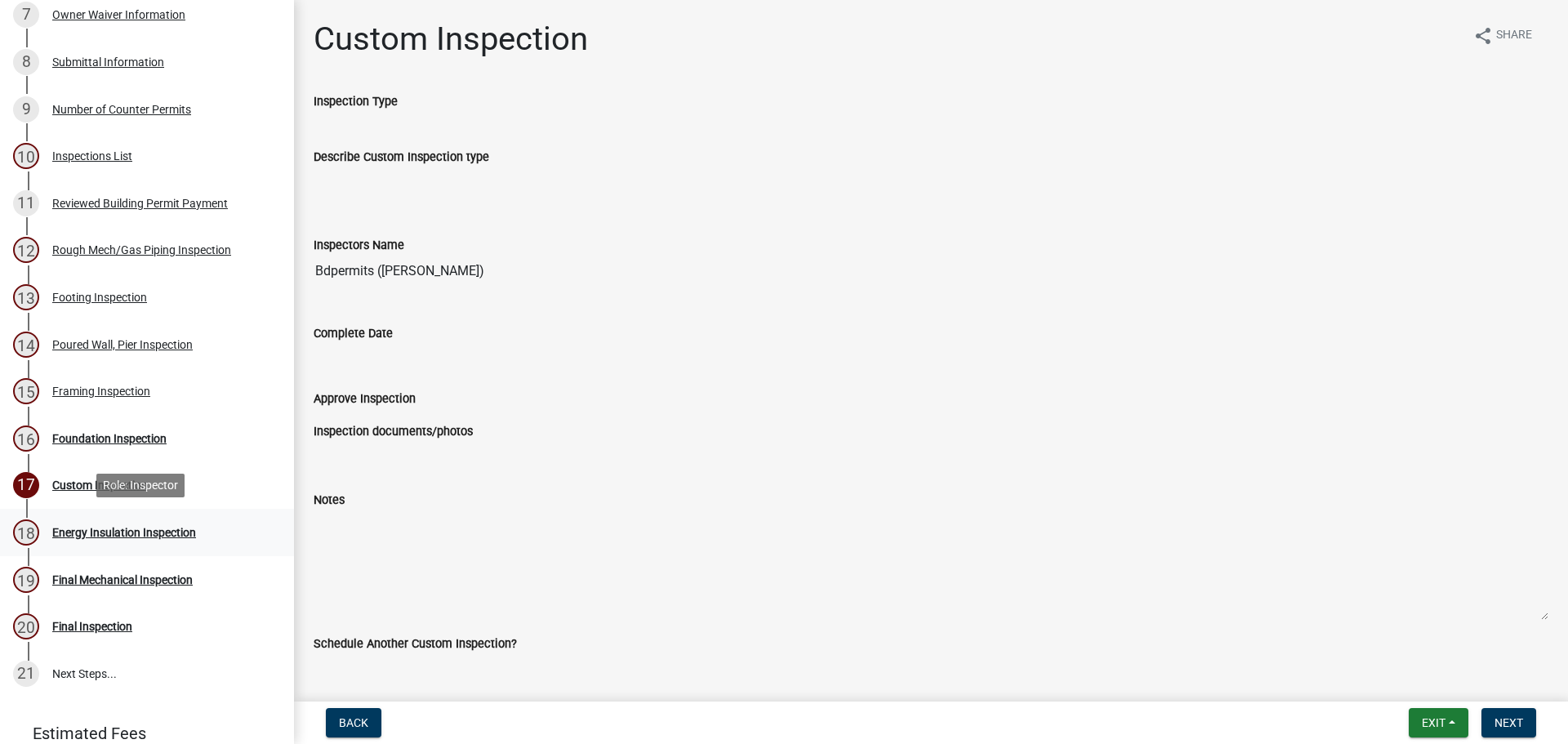
click at [115, 528] on div "Energy Insulation Inspection" at bounding box center [124, 532] width 144 height 11
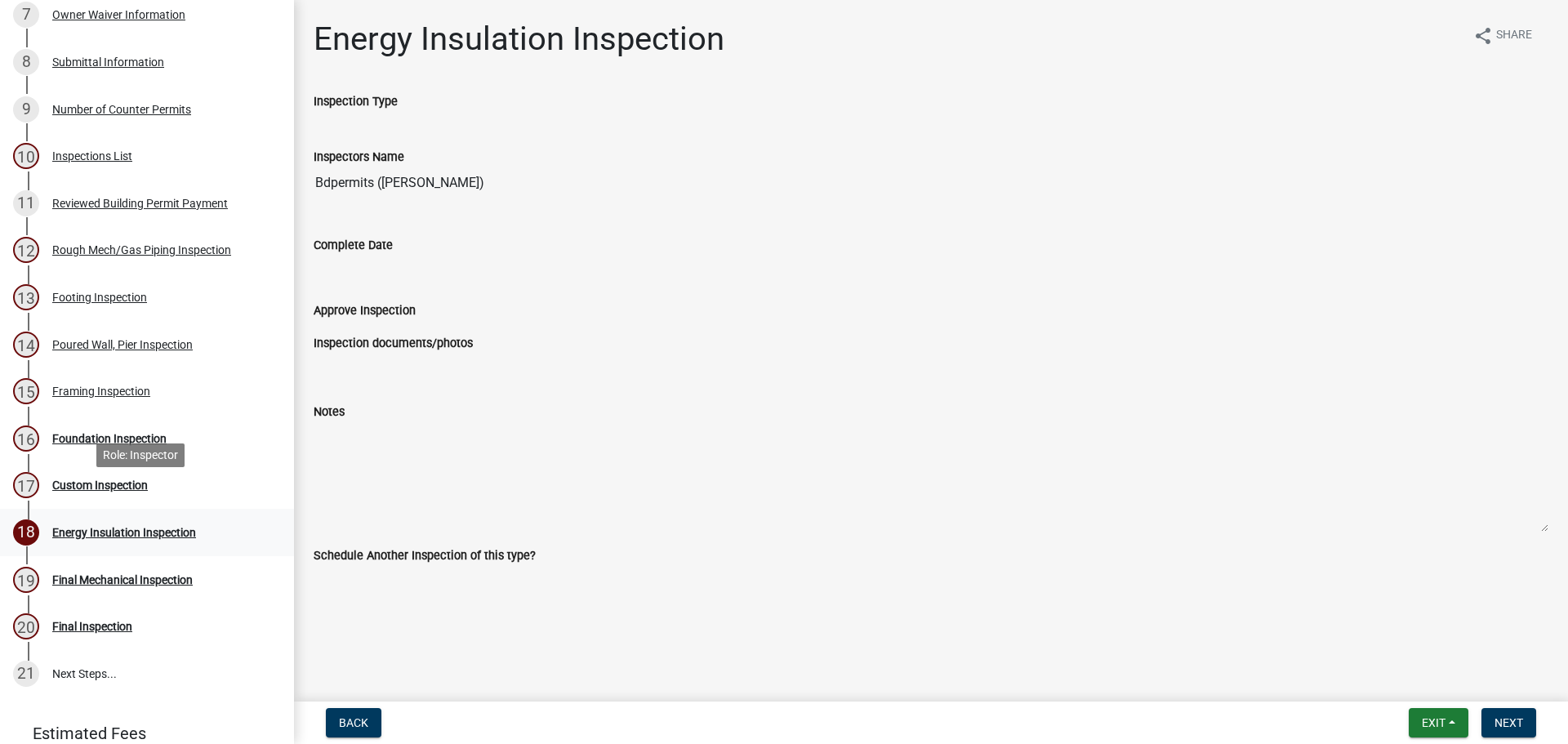
scroll to position [572, 0]
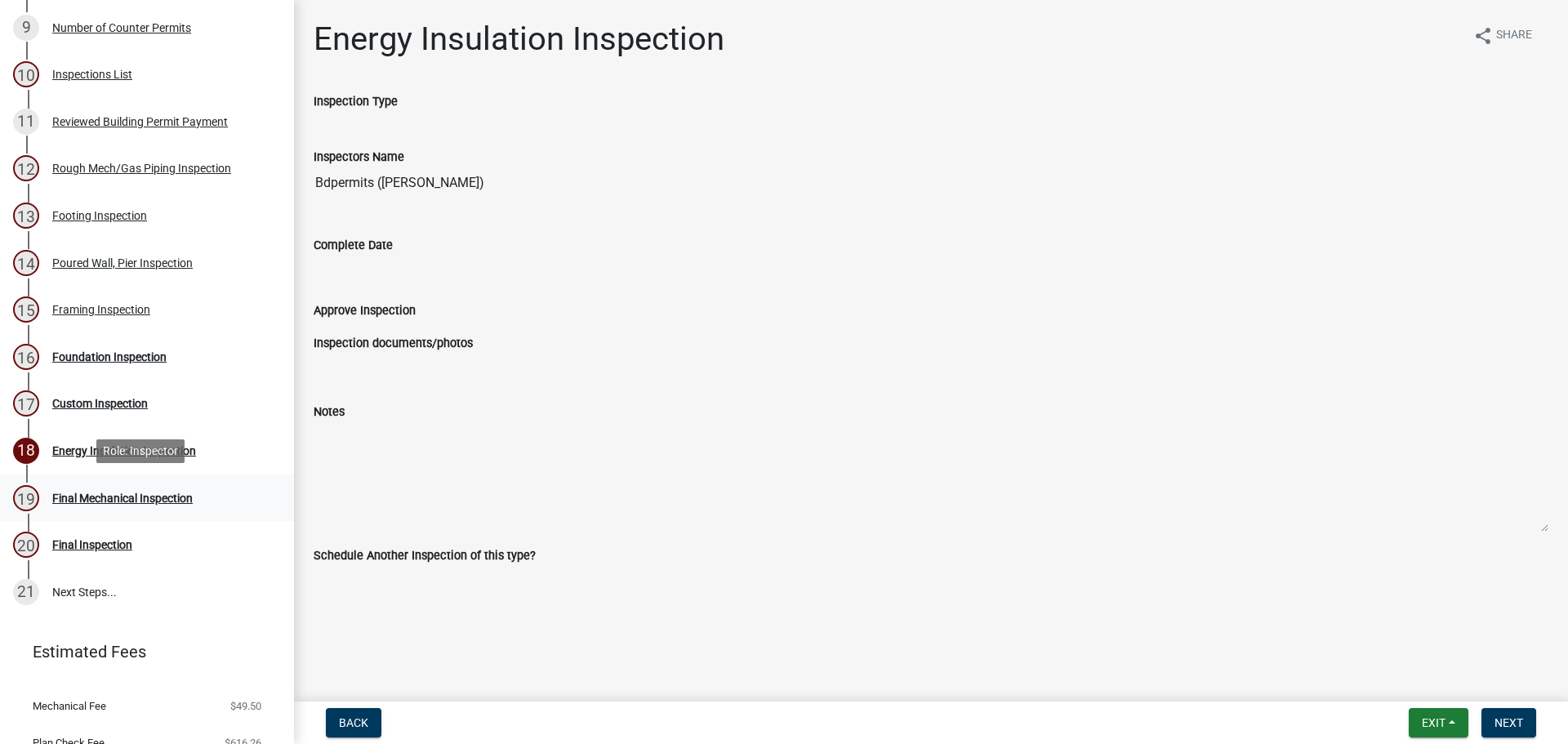
click at [115, 499] on div "Final Mechanical Inspection" at bounding box center [122, 498] width 140 height 11
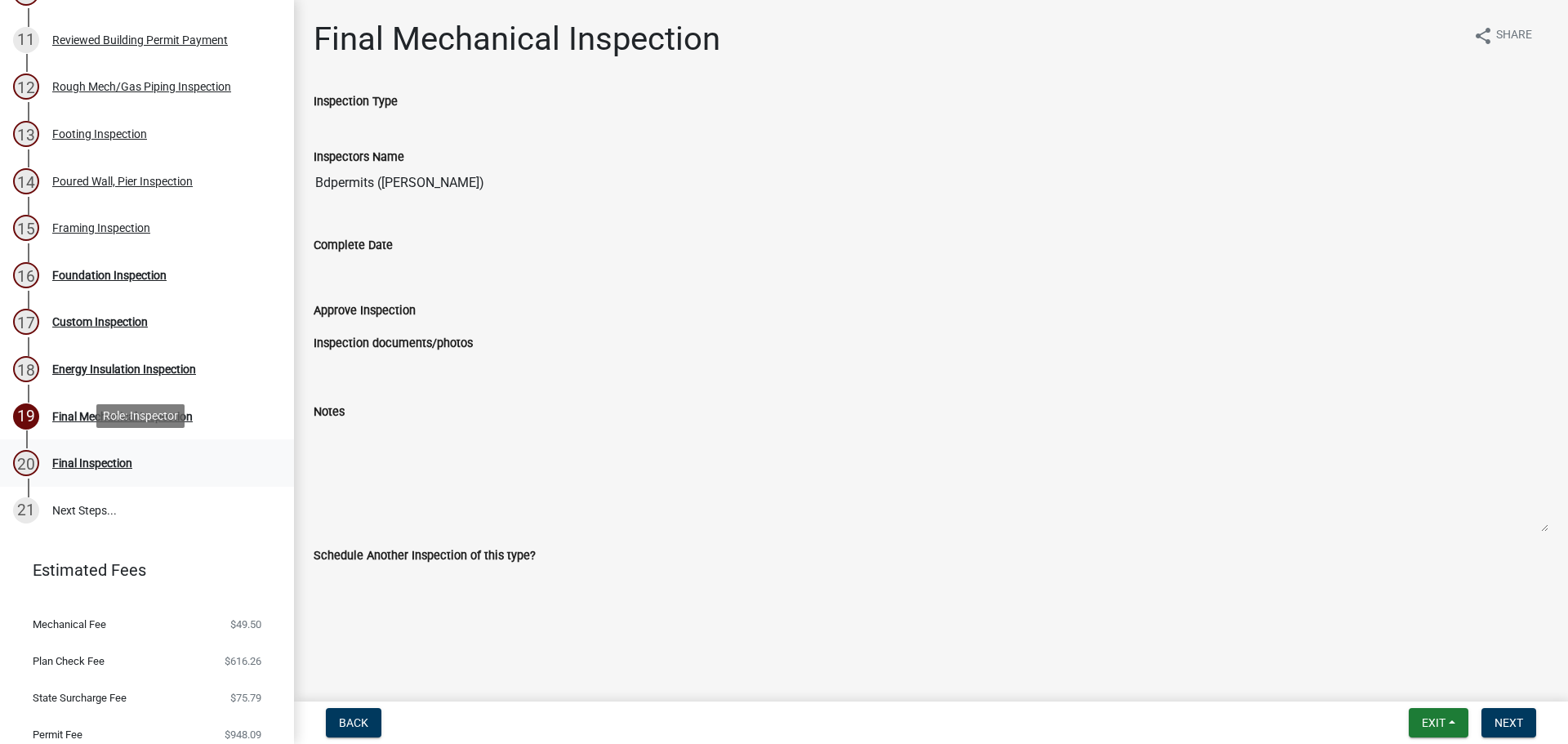
click at [90, 463] on div "Final Inspection" at bounding box center [92, 463] width 80 height 11
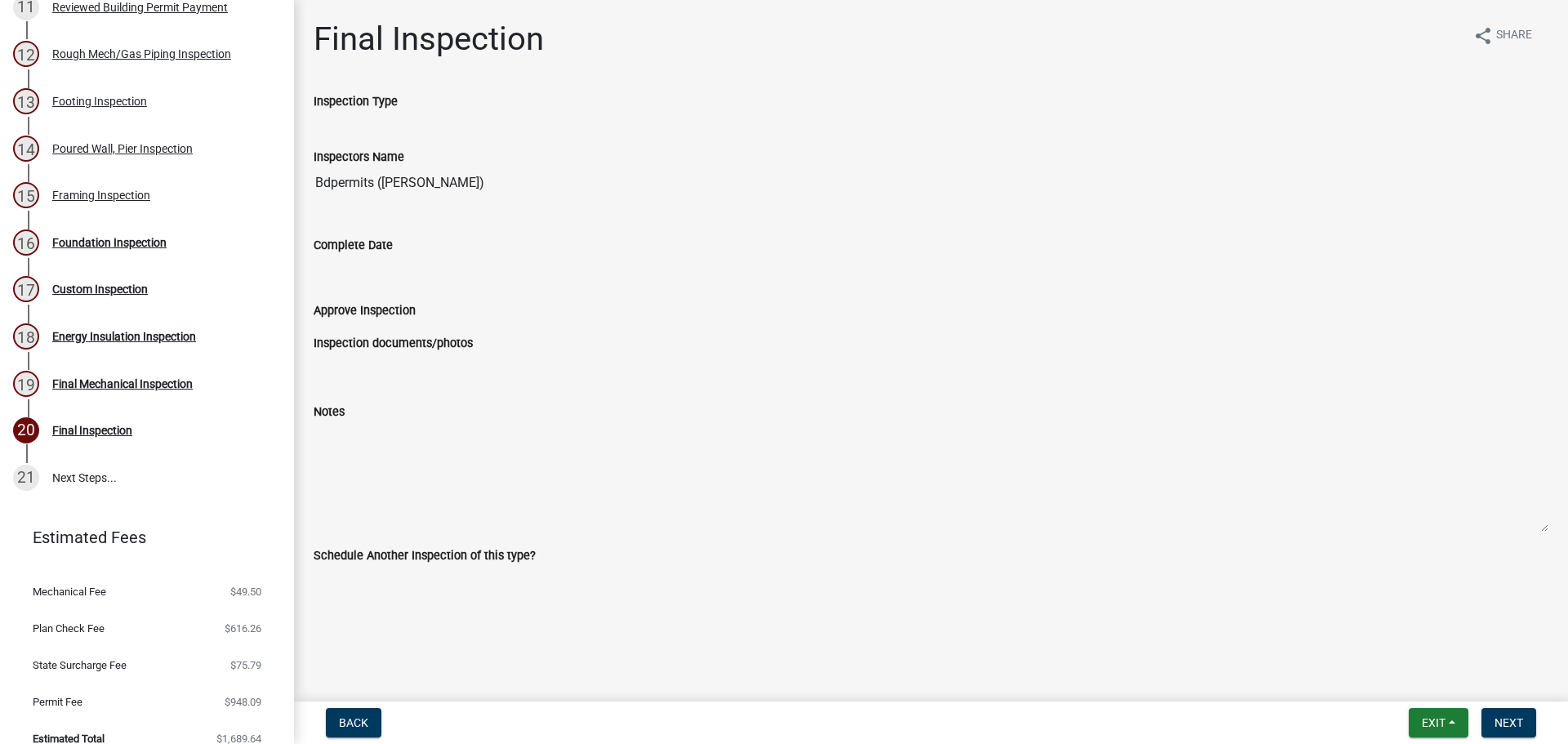
scroll to position [704, 0]
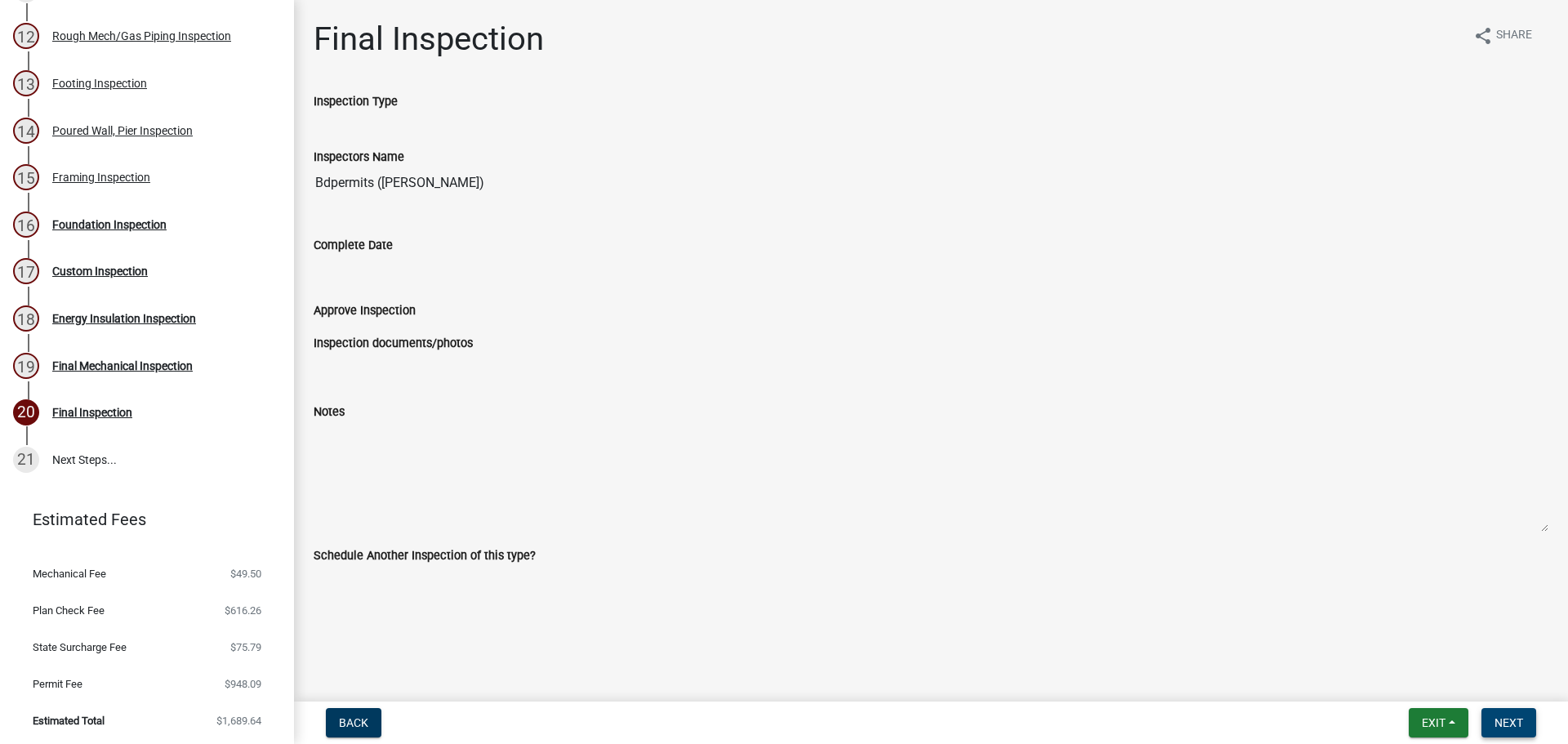
click at [1496, 723] on span "Next" at bounding box center [1509, 722] width 29 height 13
click at [101, 132] on div "Poured Wall, Pier Inspection" at bounding box center [122, 131] width 140 height 11
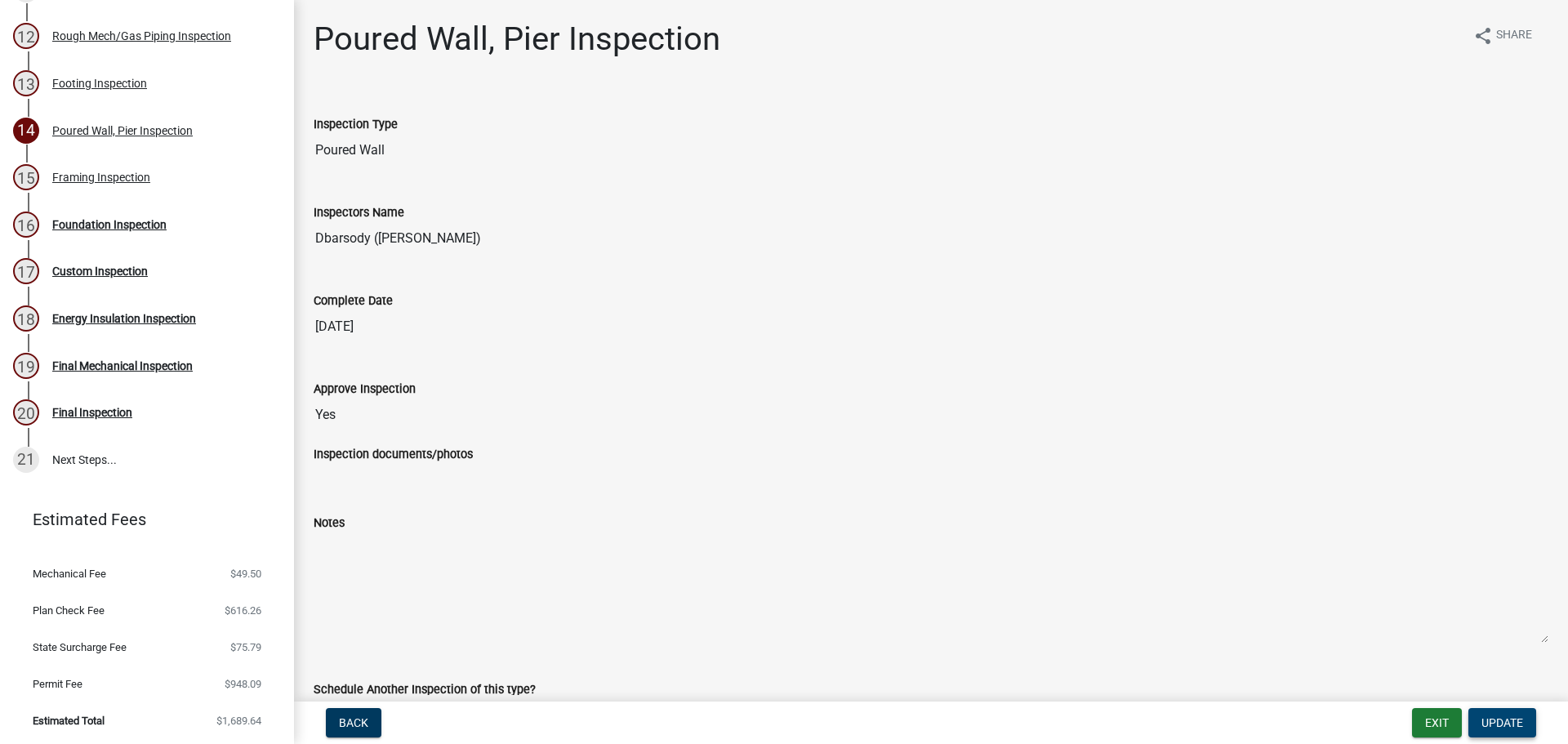
click at [1513, 718] on span "Update" at bounding box center [1503, 722] width 42 height 13
click at [357, 739] on nav "Back Exit Update" at bounding box center [931, 722] width 1274 height 43
click at [357, 719] on span "Back" at bounding box center [354, 722] width 30 height 13
